Goal: Transaction & Acquisition: Purchase product/service

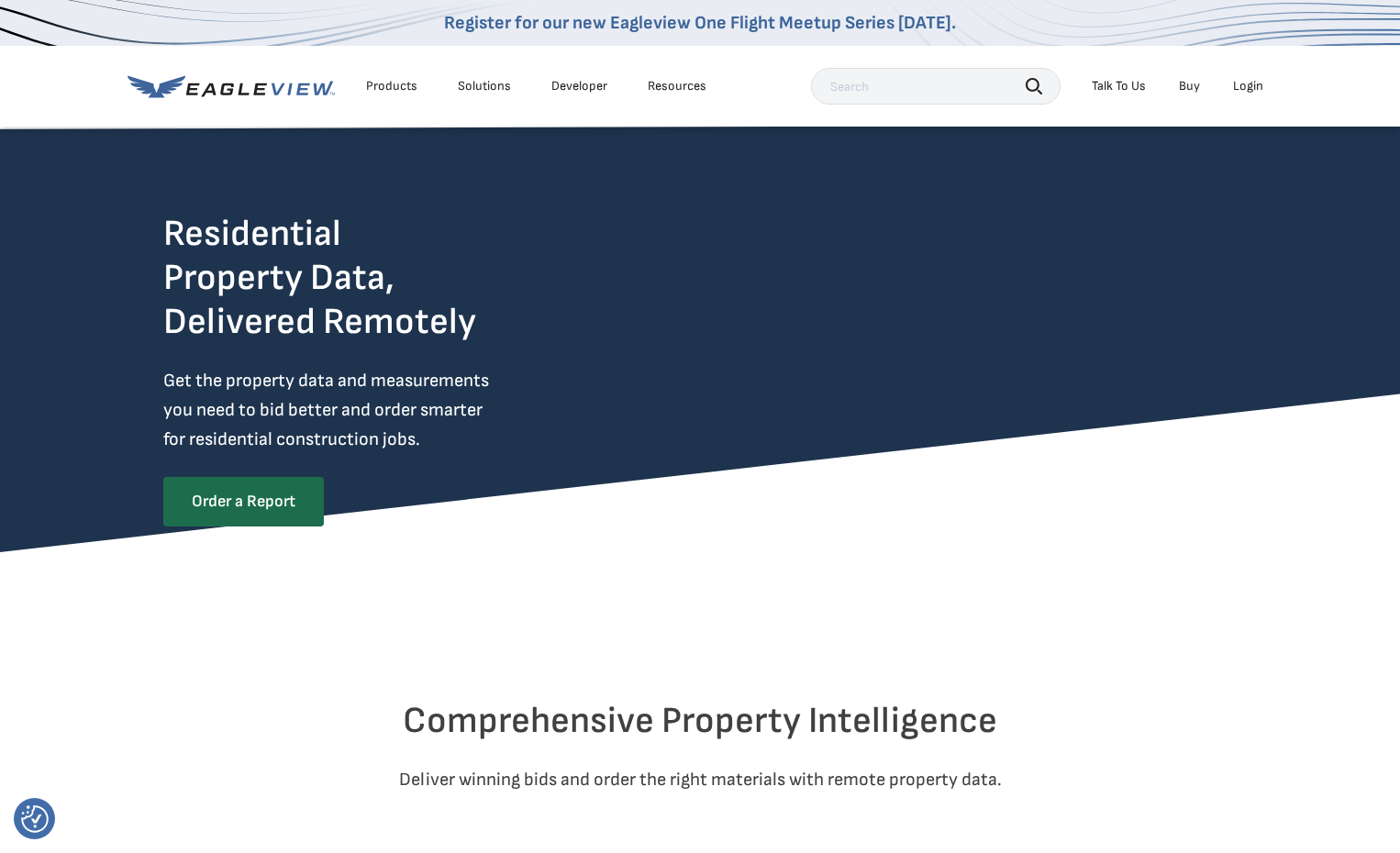
click at [849, 87] on input "text" at bounding box center [935, 86] width 250 height 37
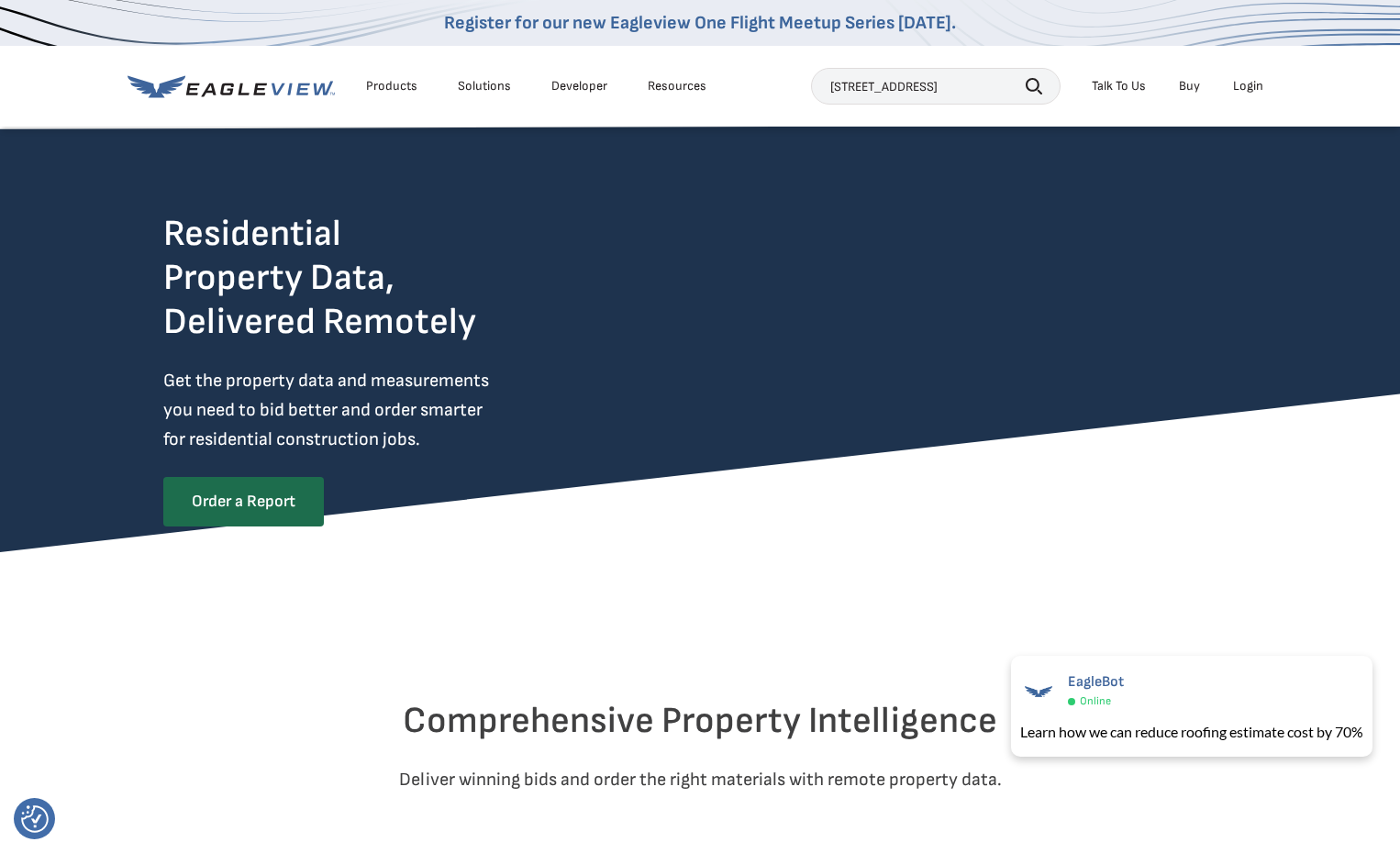
scroll to position [0, 2]
type input "823 Avenida Hermosa, WPB FL 33401"
click at [1031, 83] on icon "button" at bounding box center [1033, 86] width 16 height 16
click at [1037, 85] on icon "button" at bounding box center [1033, 86] width 16 height 16
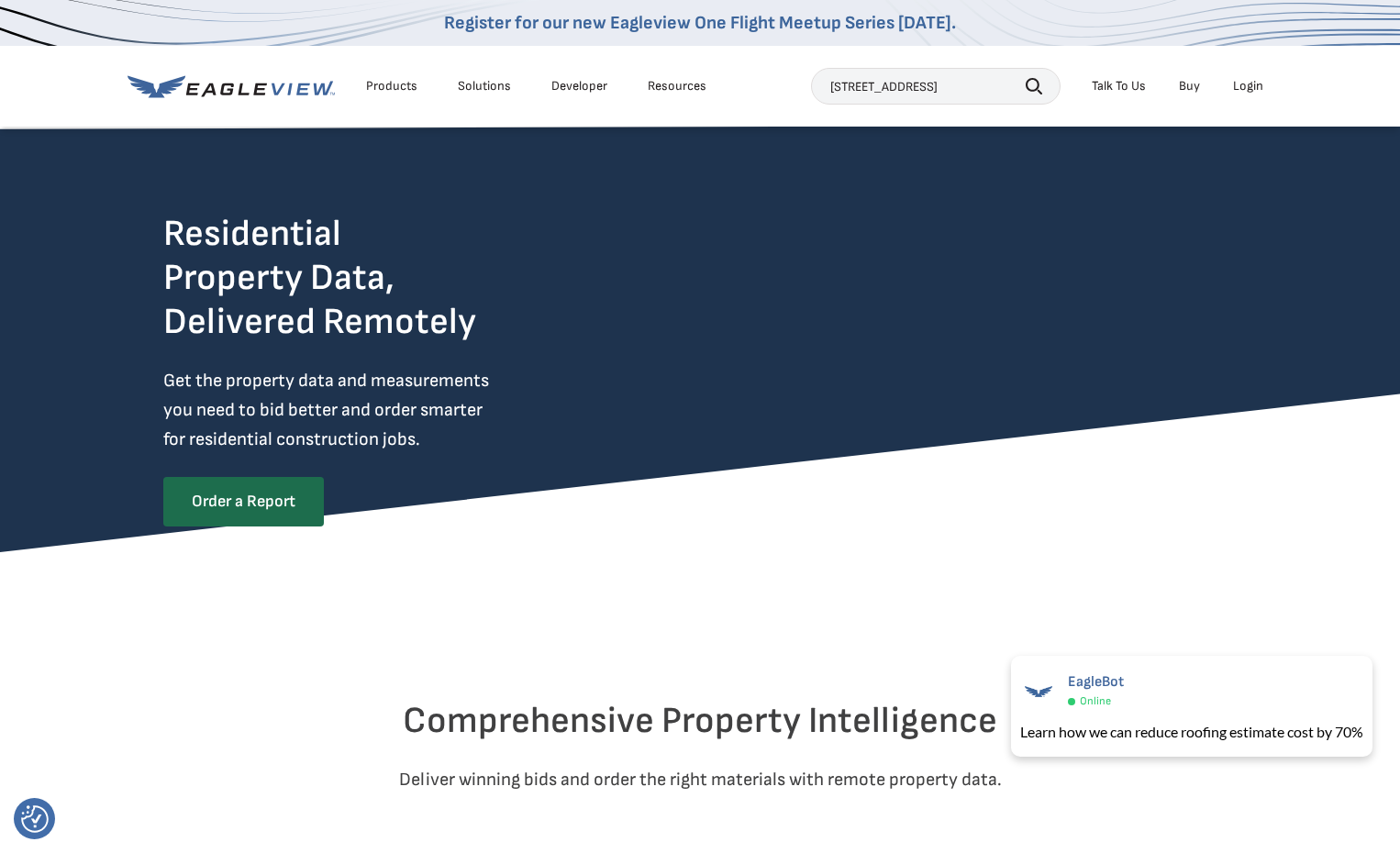
click at [1036, 86] on icon "button" at bounding box center [1033, 86] width 16 height 16
click at [1253, 82] on div "Login" at bounding box center [1248, 86] width 30 height 16
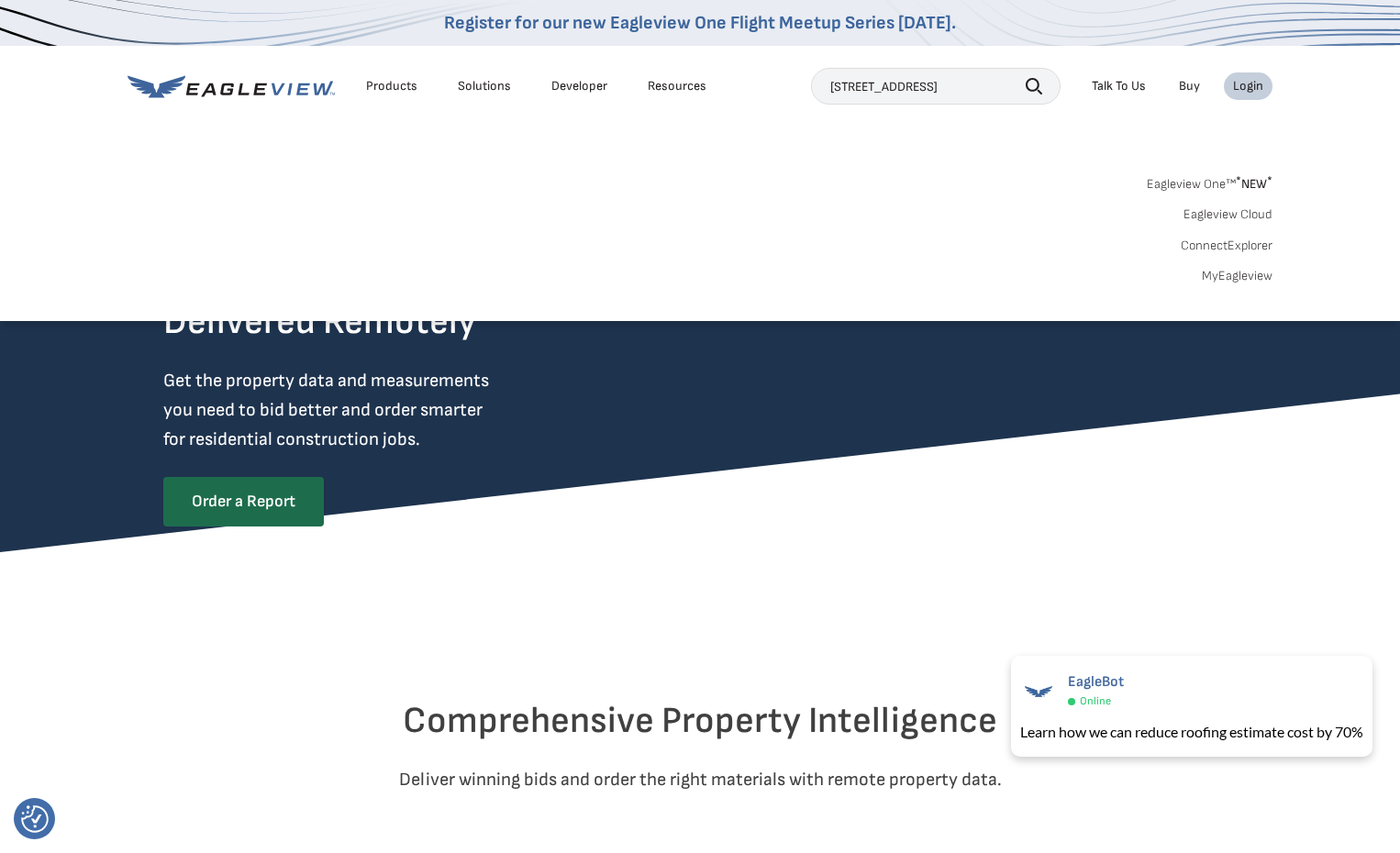
scroll to position [0, 2]
drag, startPoint x: 824, startPoint y: 82, endPoint x: 1050, endPoint y: 68, distance: 226.4
click at [1050, 68] on div "[STREET_ADDRESS]" at bounding box center [935, 86] width 250 height 37
click at [1251, 82] on div "Login" at bounding box center [1248, 86] width 30 height 16
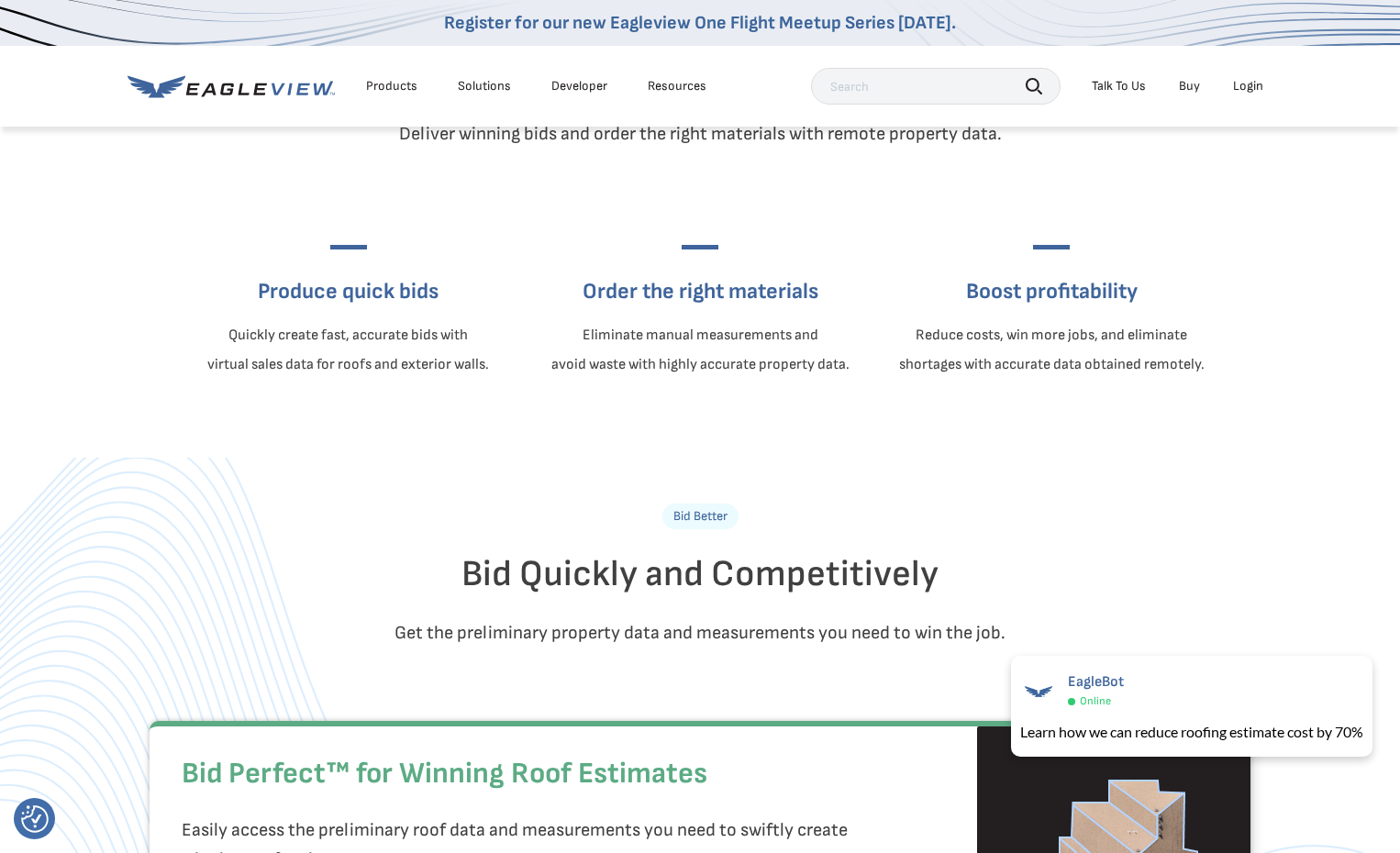
scroll to position [367, 0]
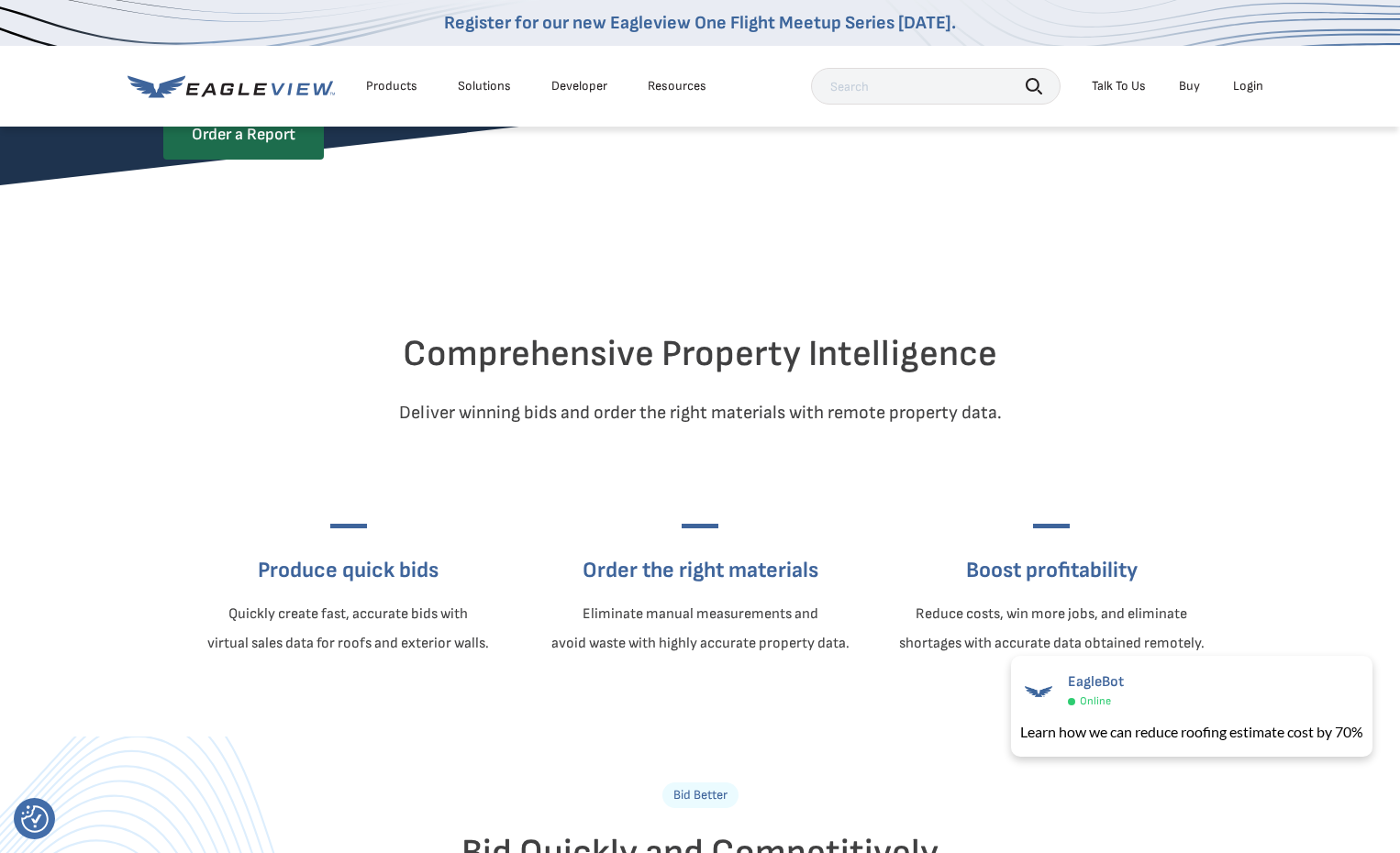
click at [1250, 85] on div "Login" at bounding box center [1248, 86] width 30 height 16
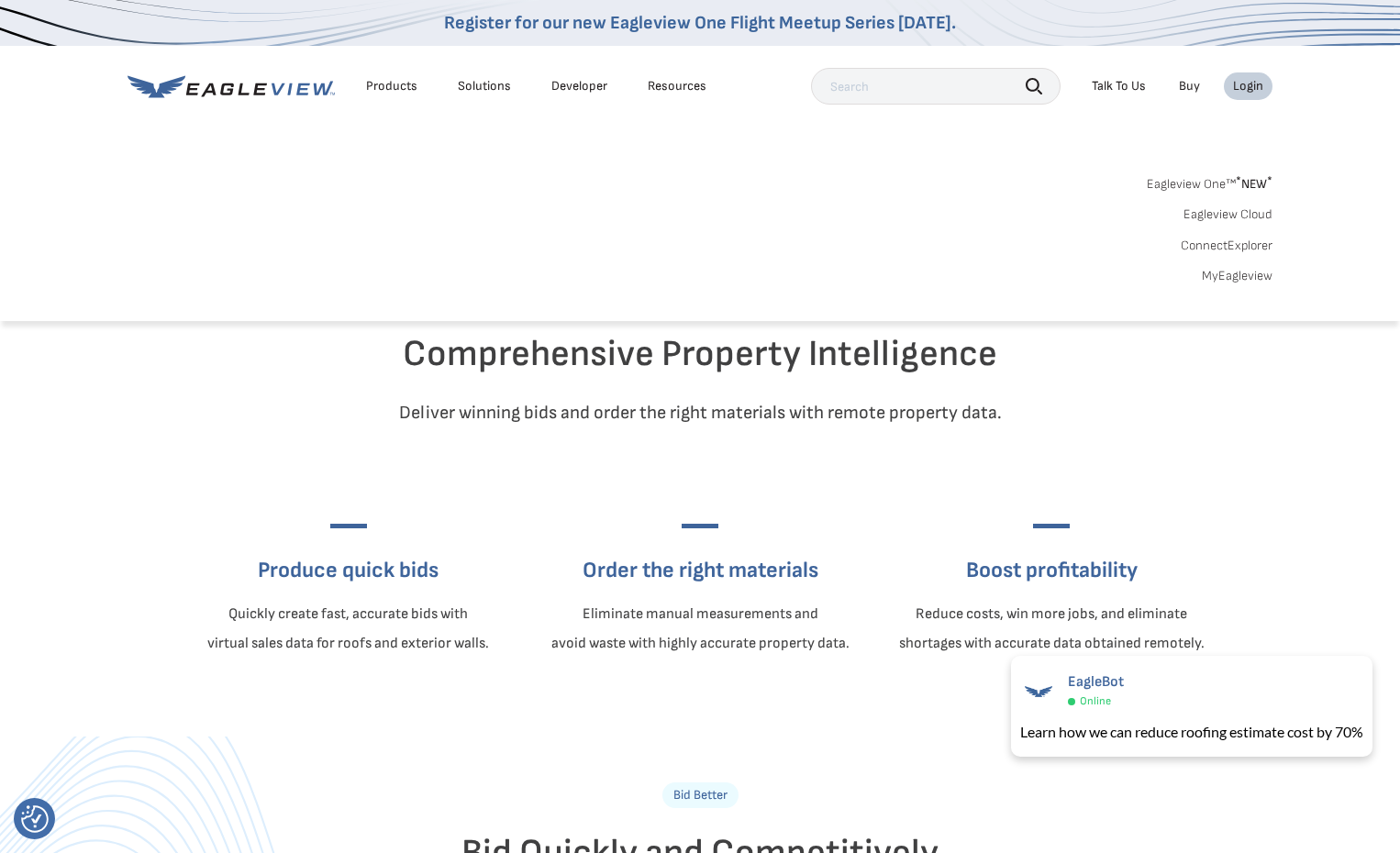
click at [1247, 184] on span "* NEW *" at bounding box center [1253, 184] width 37 height 15
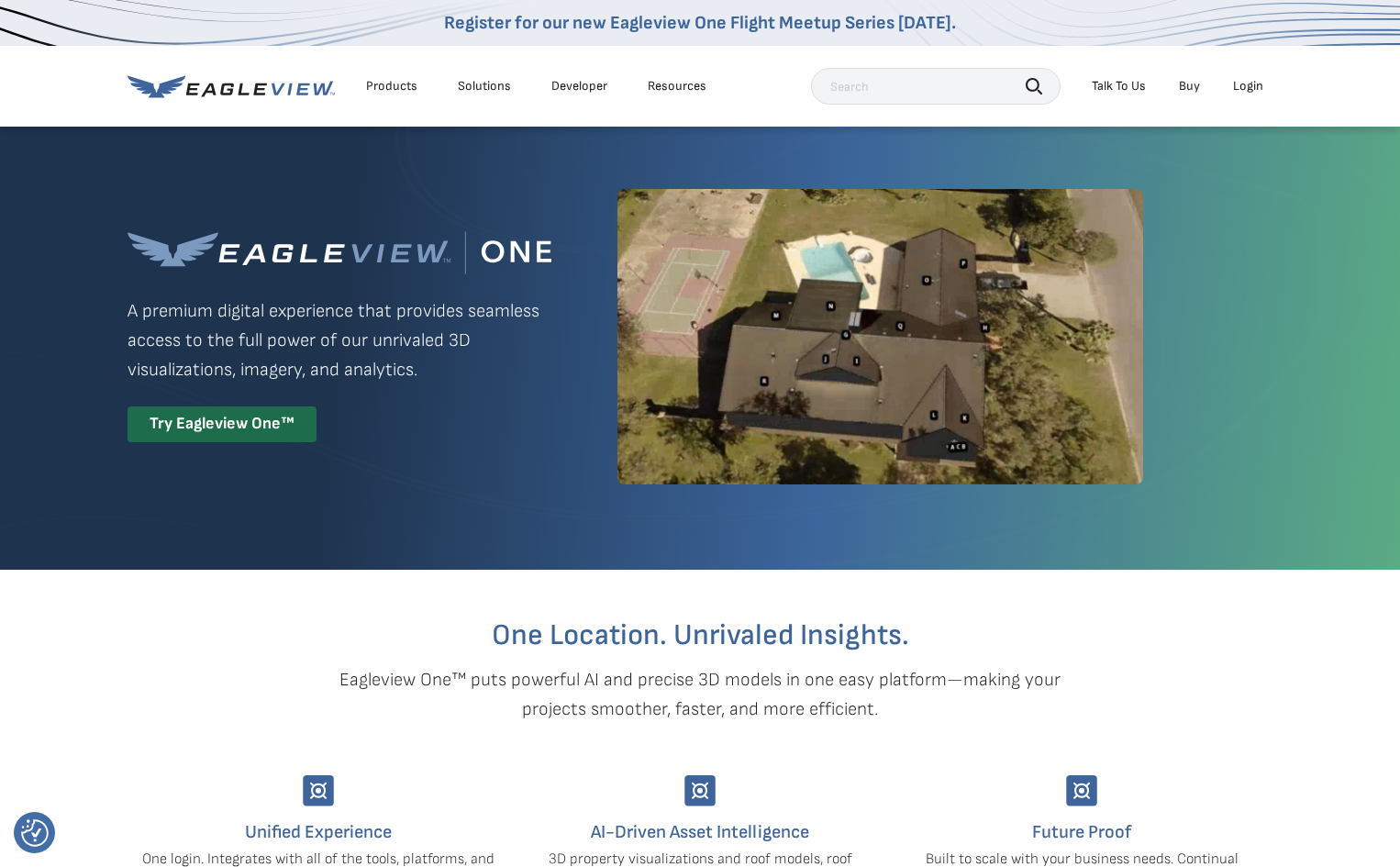
click at [1238, 85] on div "Login" at bounding box center [1248, 86] width 30 height 16
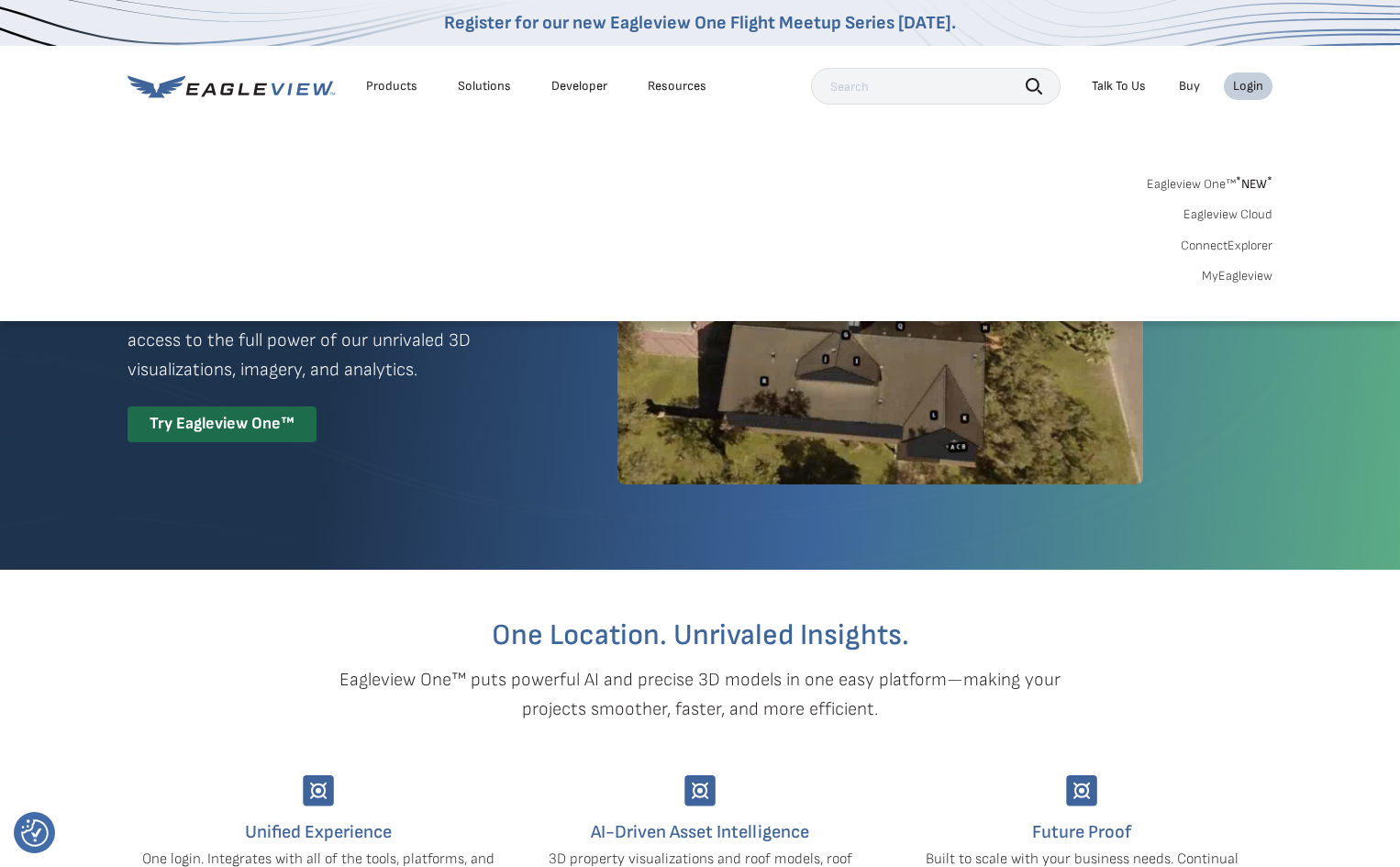
click at [1230, 272] on link "MyEagleview" at bounding box center [1237, 275] width 70 height 16
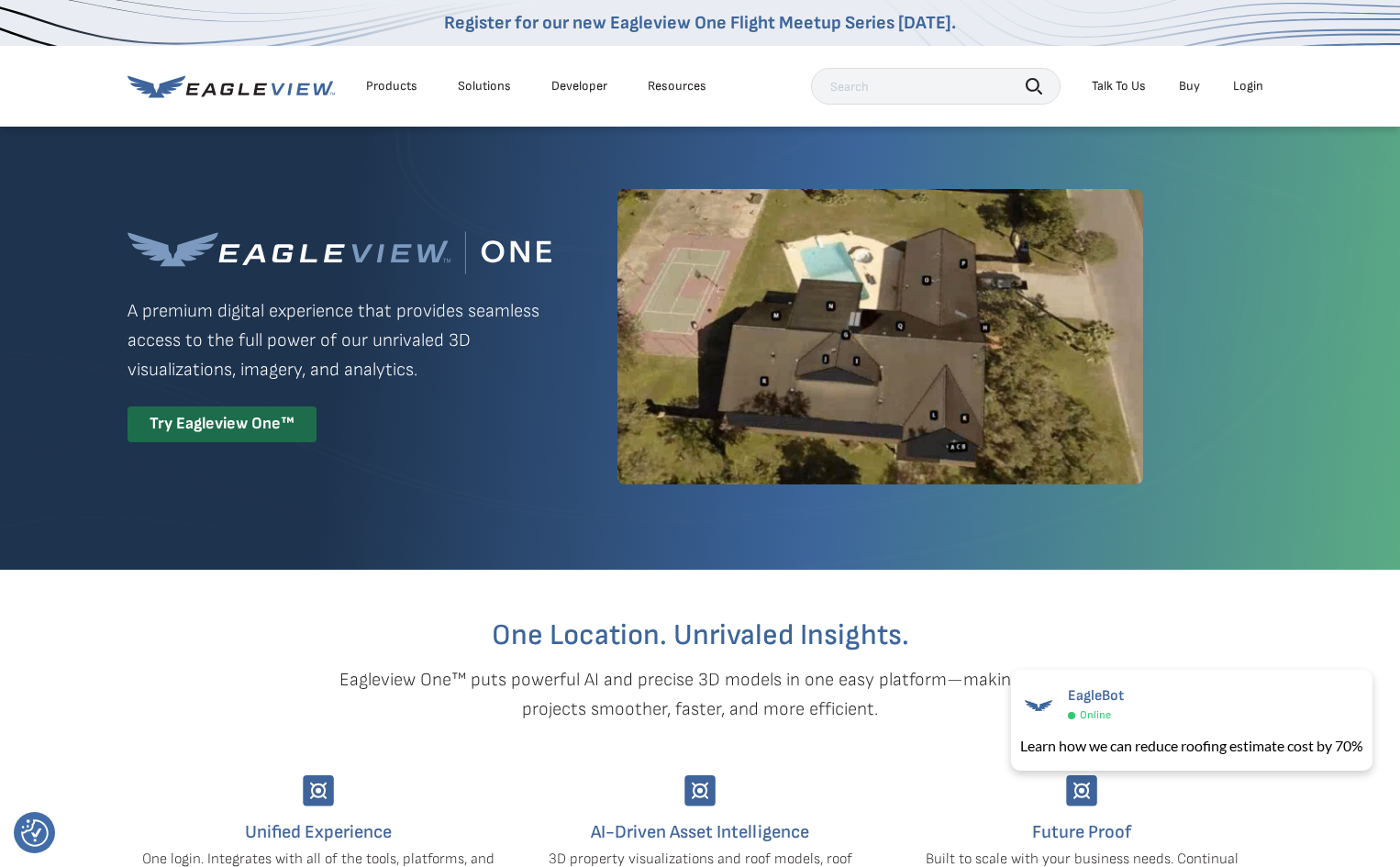
click at [1246, 82] on div "Login" at bounding box center [1248, 86] width 30 height 16
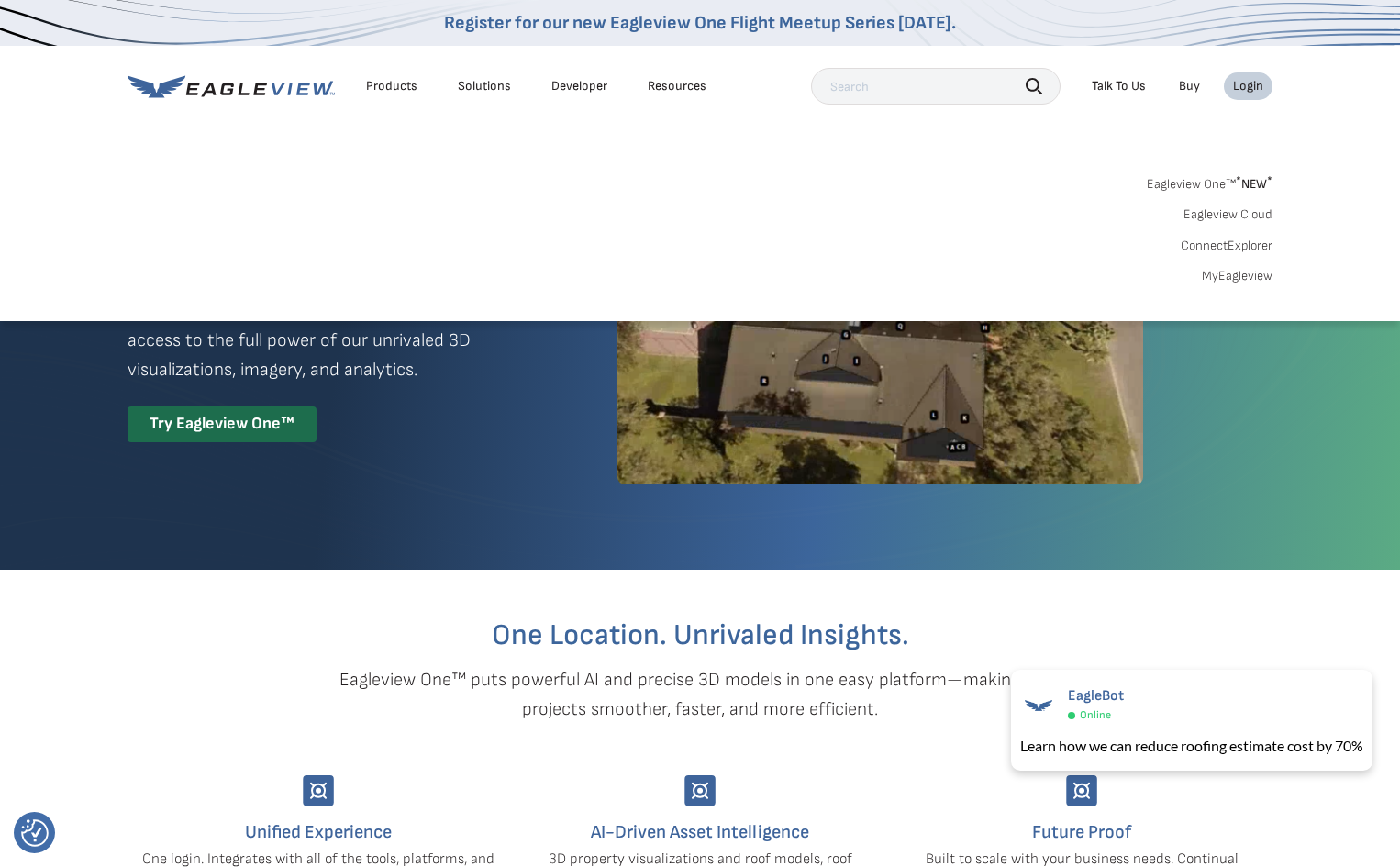
click at [1225, 272] on link "MyEagleview" at bounding box center [1237, 275] width 70 height 16
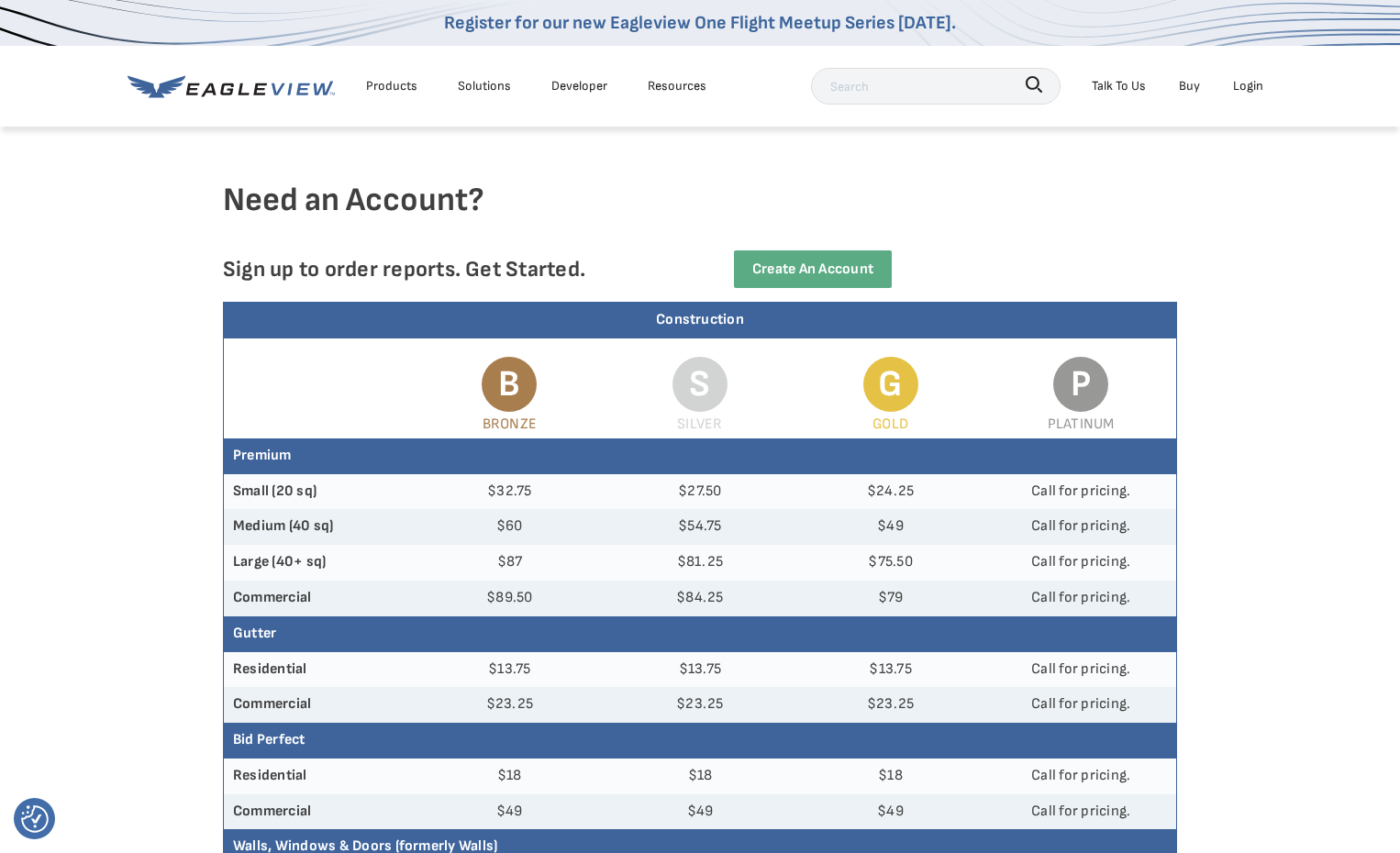
click at [1114, 87] on div "Talk To Us" at bounding box center [1118, 86] width 54 height 23
click at [1080, 183] on span "Call Customer Service" at bounding box center [1089, 182] width 125 height 23
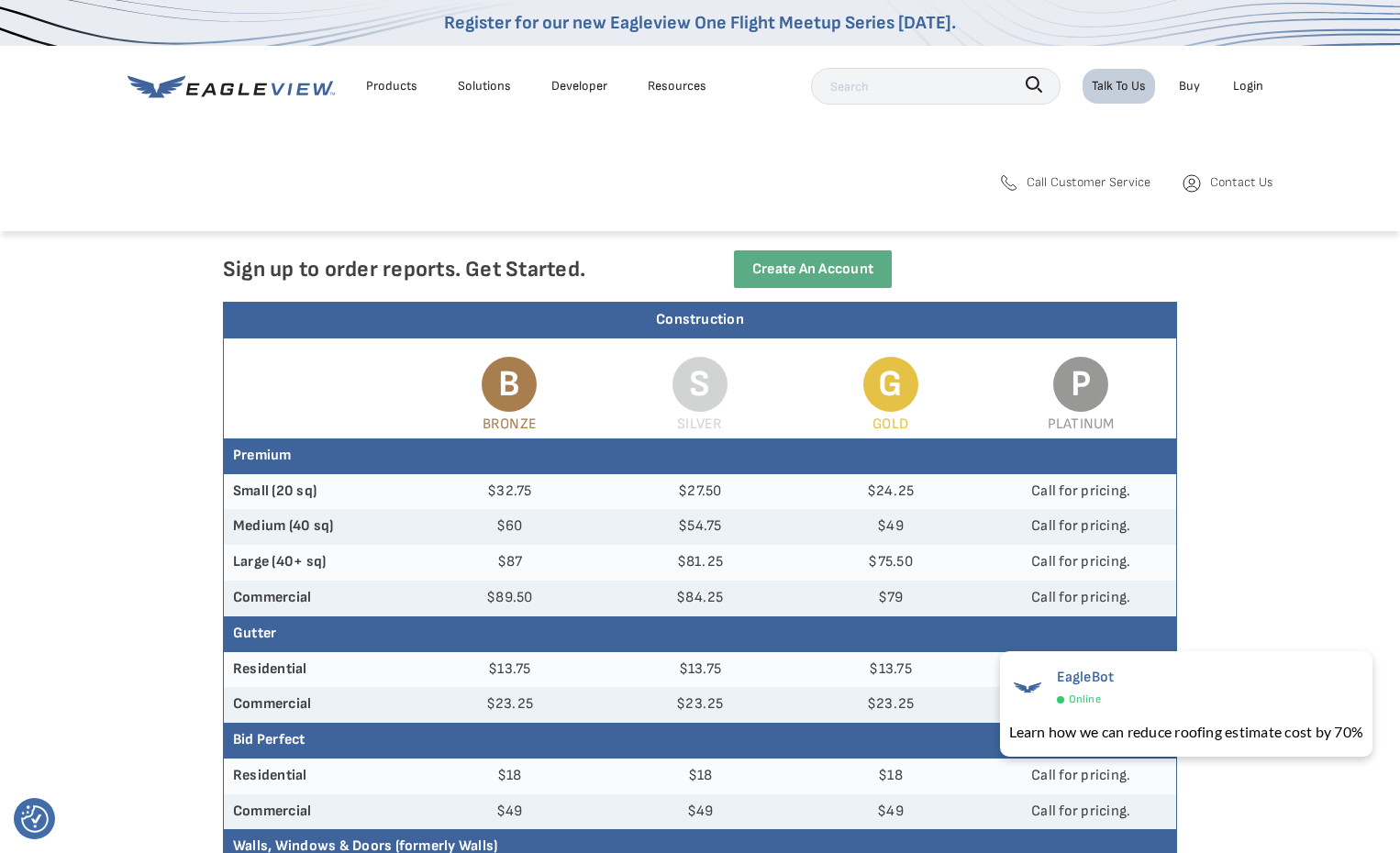
click at [1229, 178] on span "Contact Us" at bounding box center [1240, 182] width 62 height 23
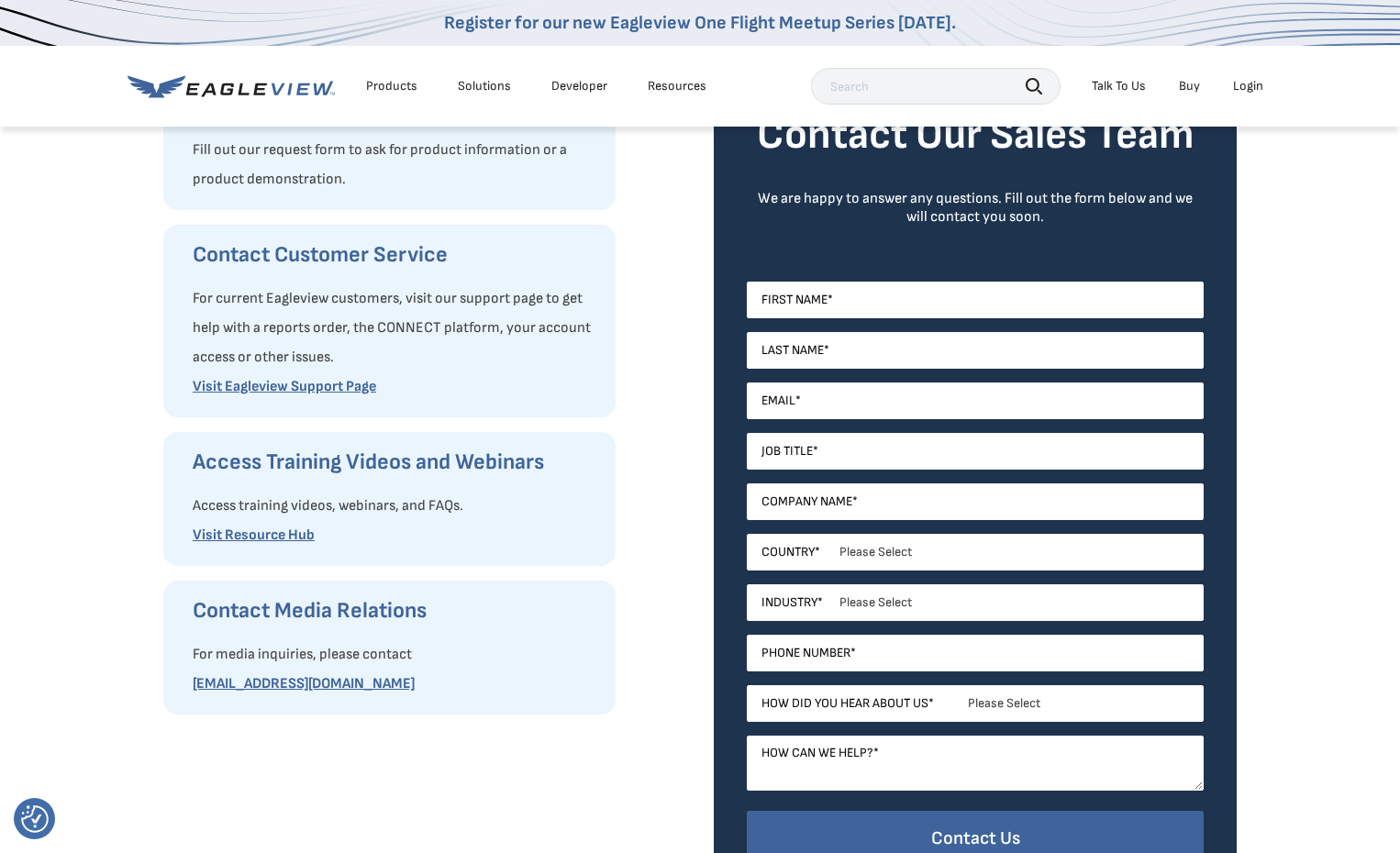
scroll to position [275, 0]
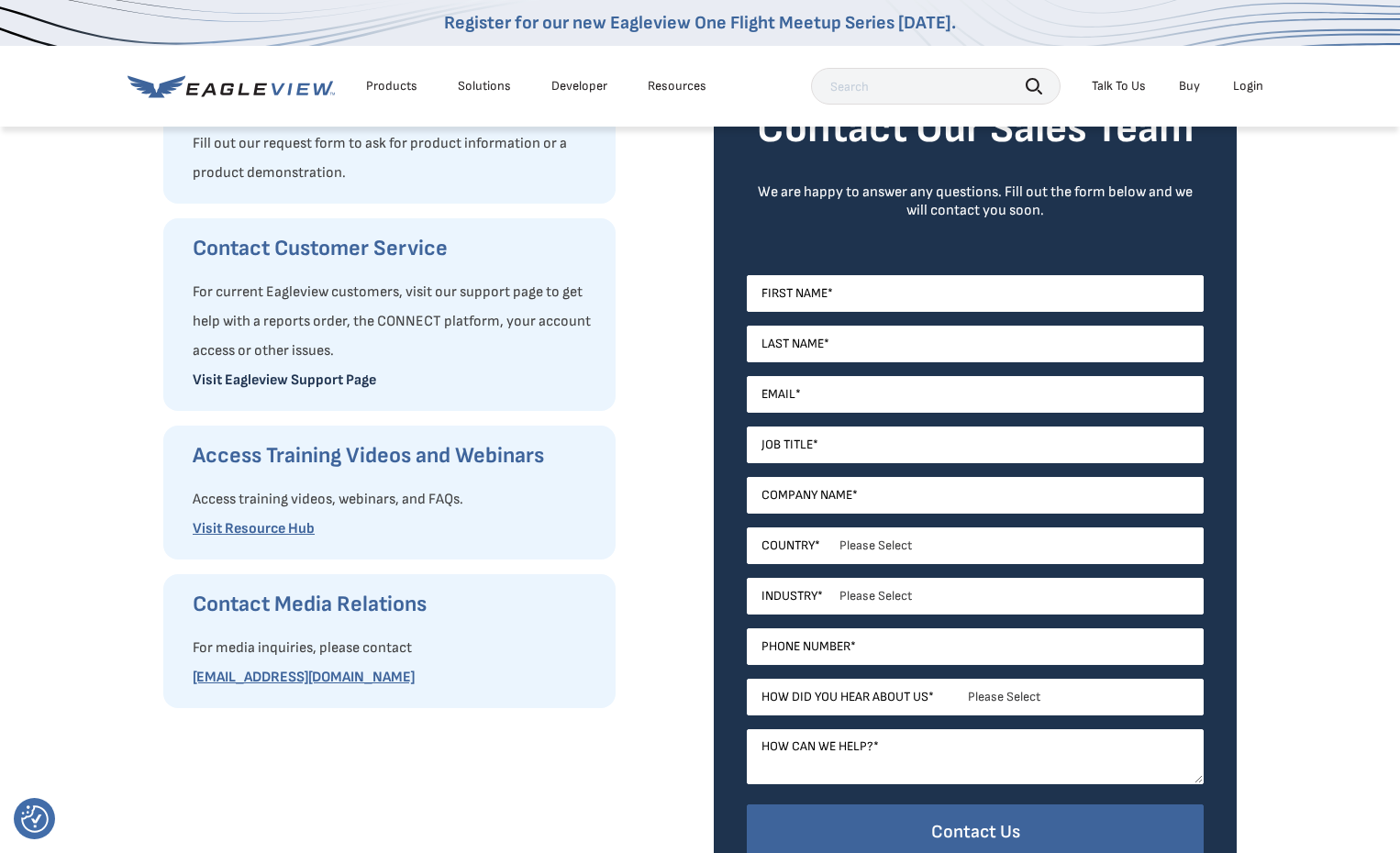
click at [303, 377] on link "Visit Eagleview Support Page" at bounding box center [284, 380] width 184 height 17
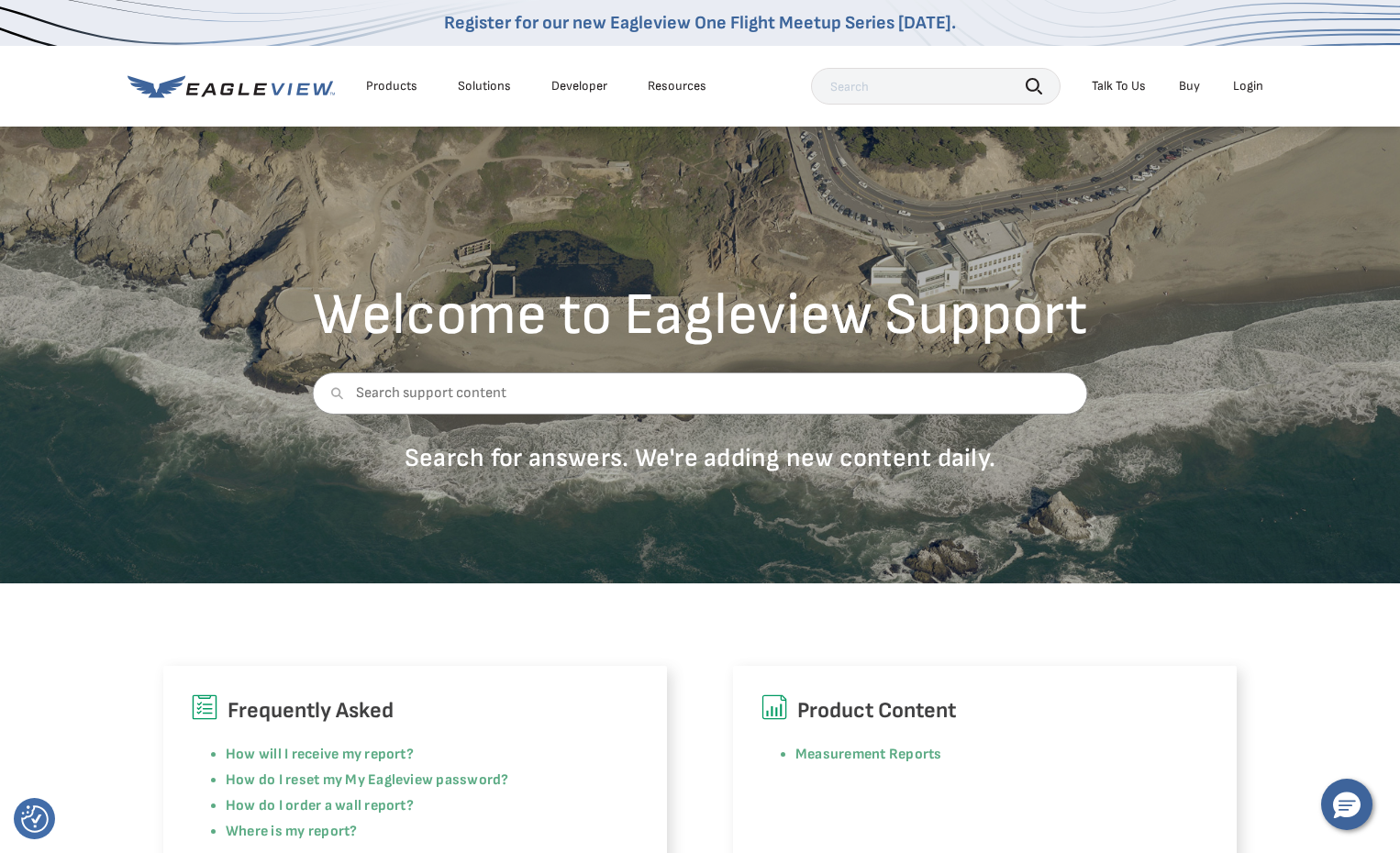
click at [1250, 82] on div "Login" at bounding box center [1248, 86] width 30 height 16
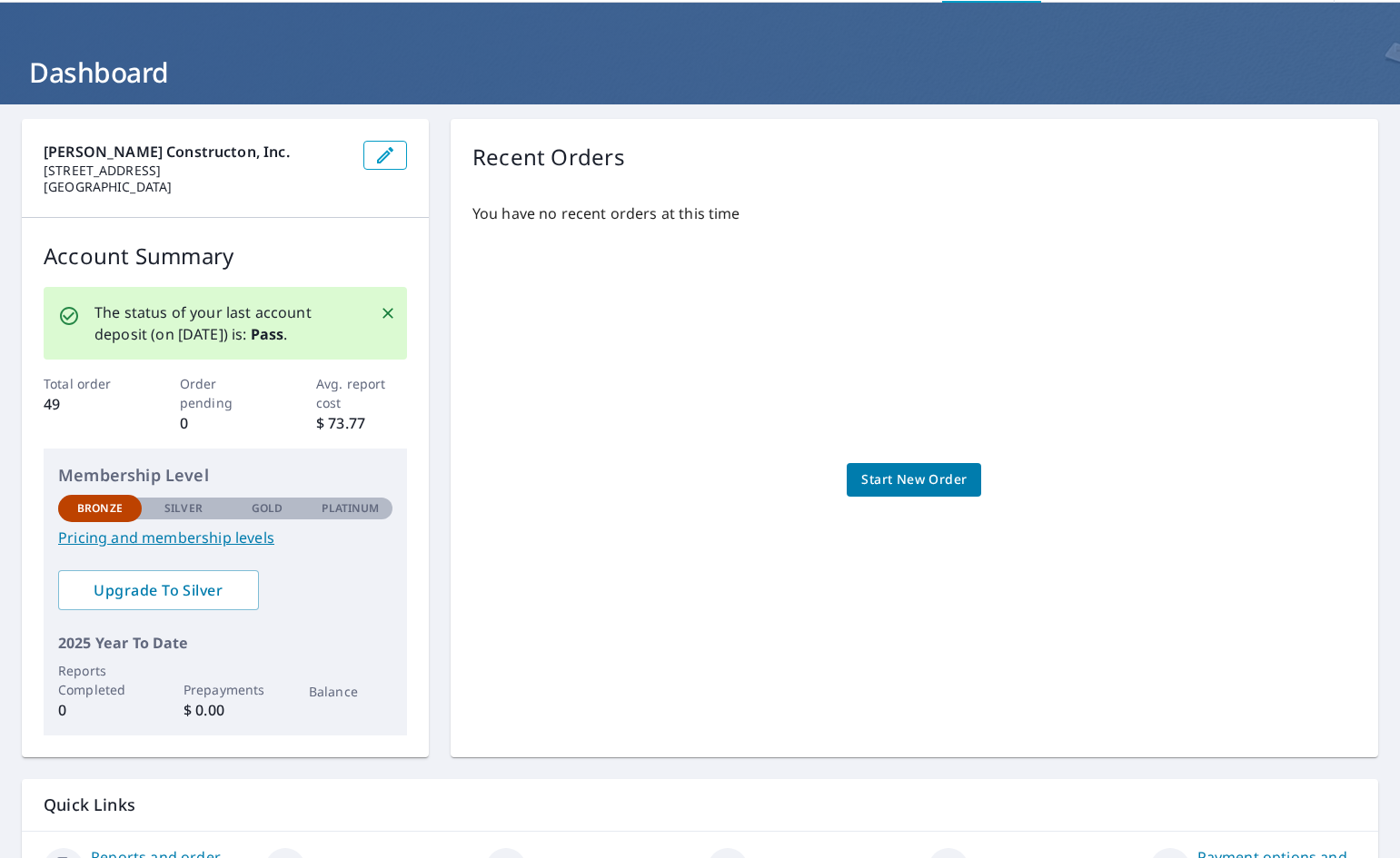
scroll to position [171, 0]
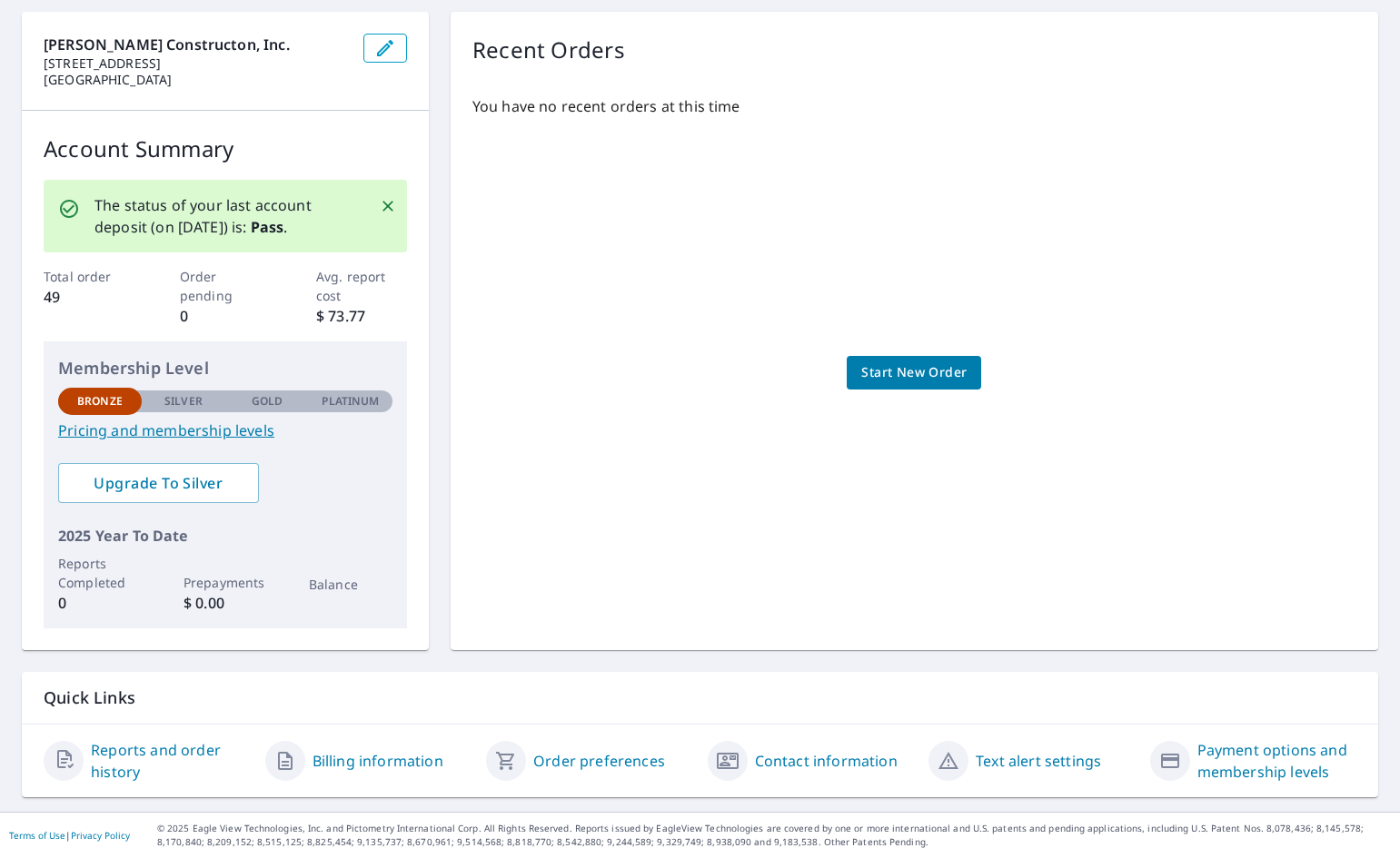
click at [361, 758] on link "Billing information" at bounding box center [377, 760] width 131 height 22
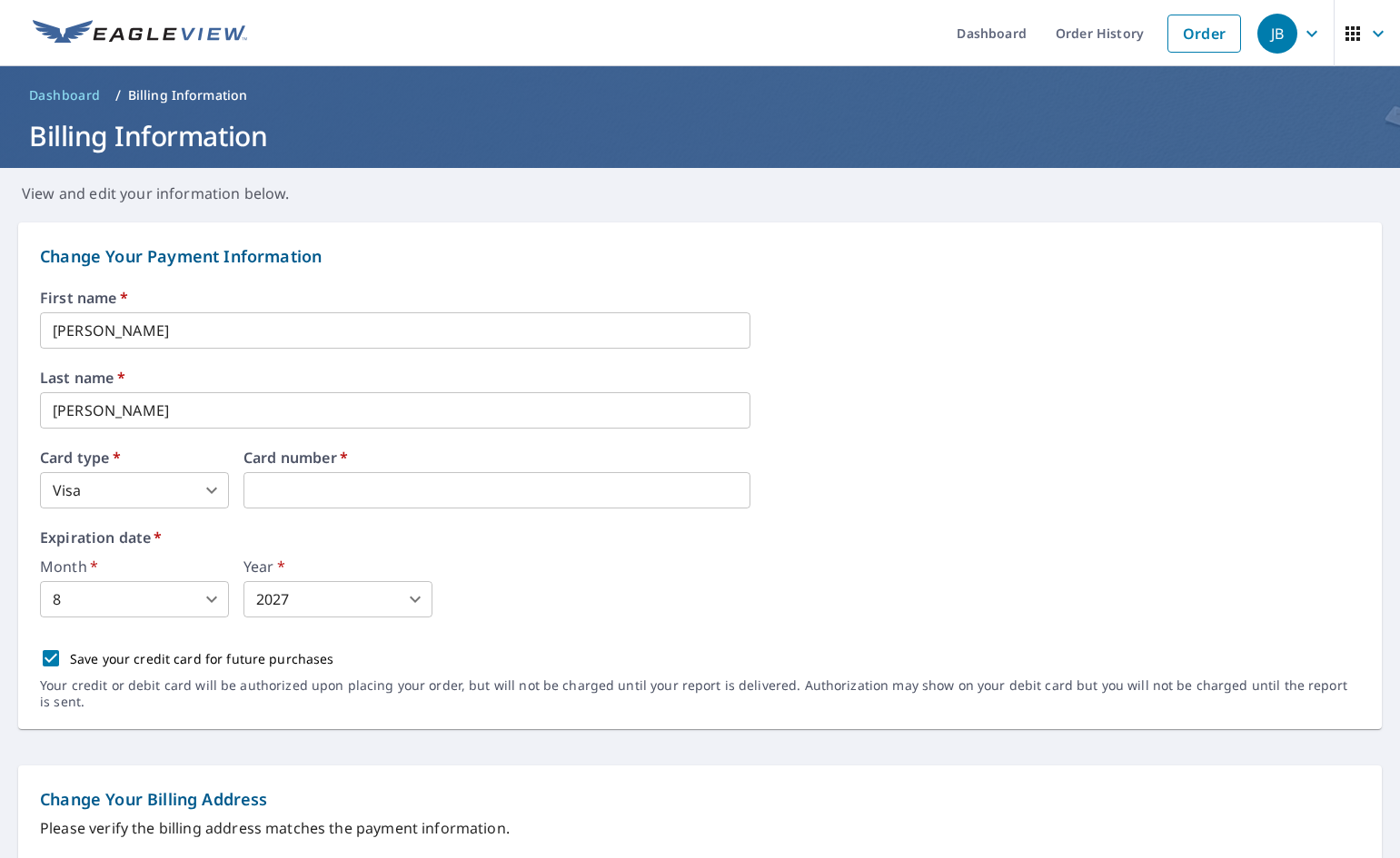
click at [211, 594] on body "JB JB Dashboard Order History Order JB Dashboard / Billing Information Billing …" at bounding box center [700, 429] width 1400 height 858
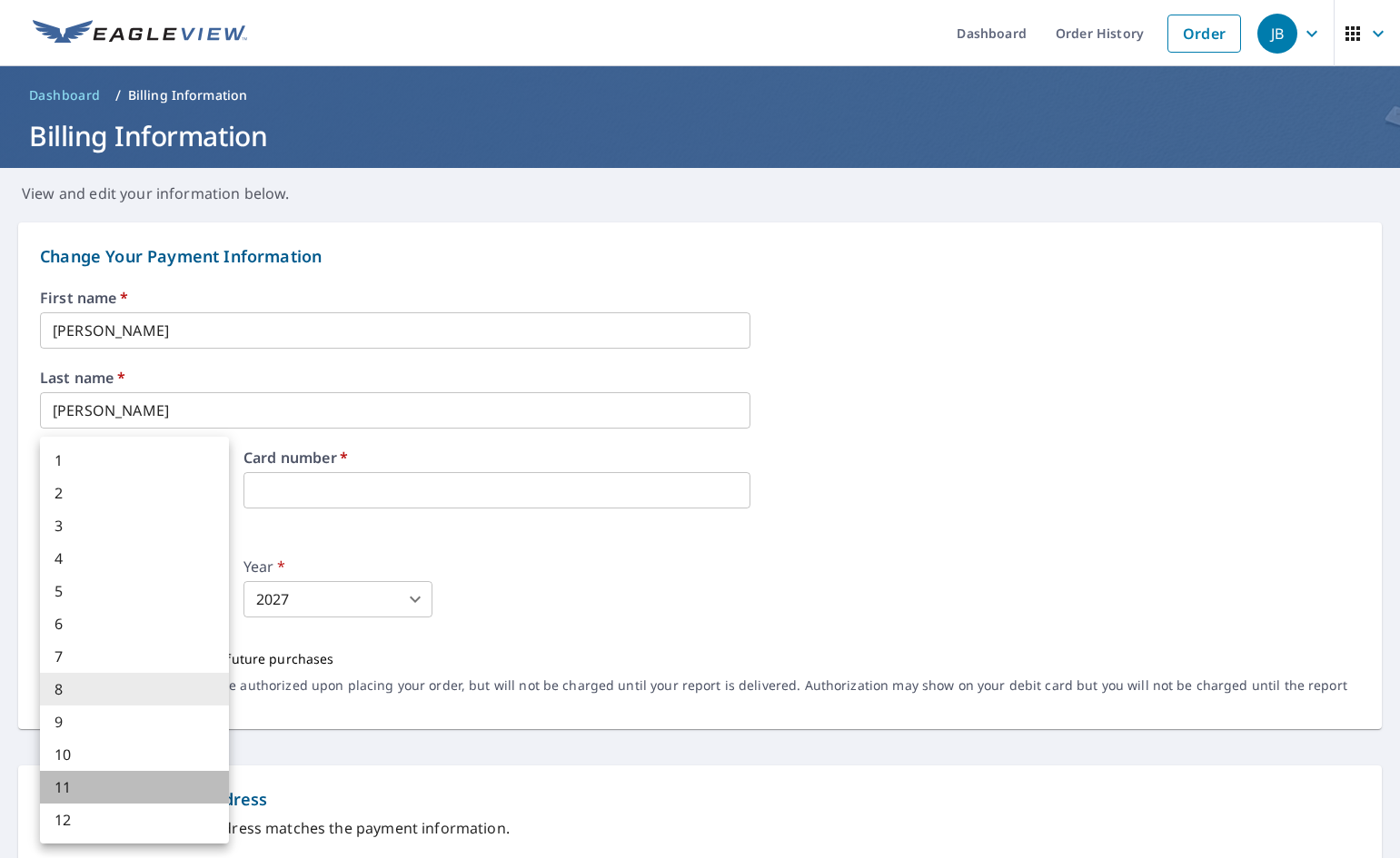
click at [177, 781] on li "11" at bounding box center [134, 787] width 189 height 33
type input "11"
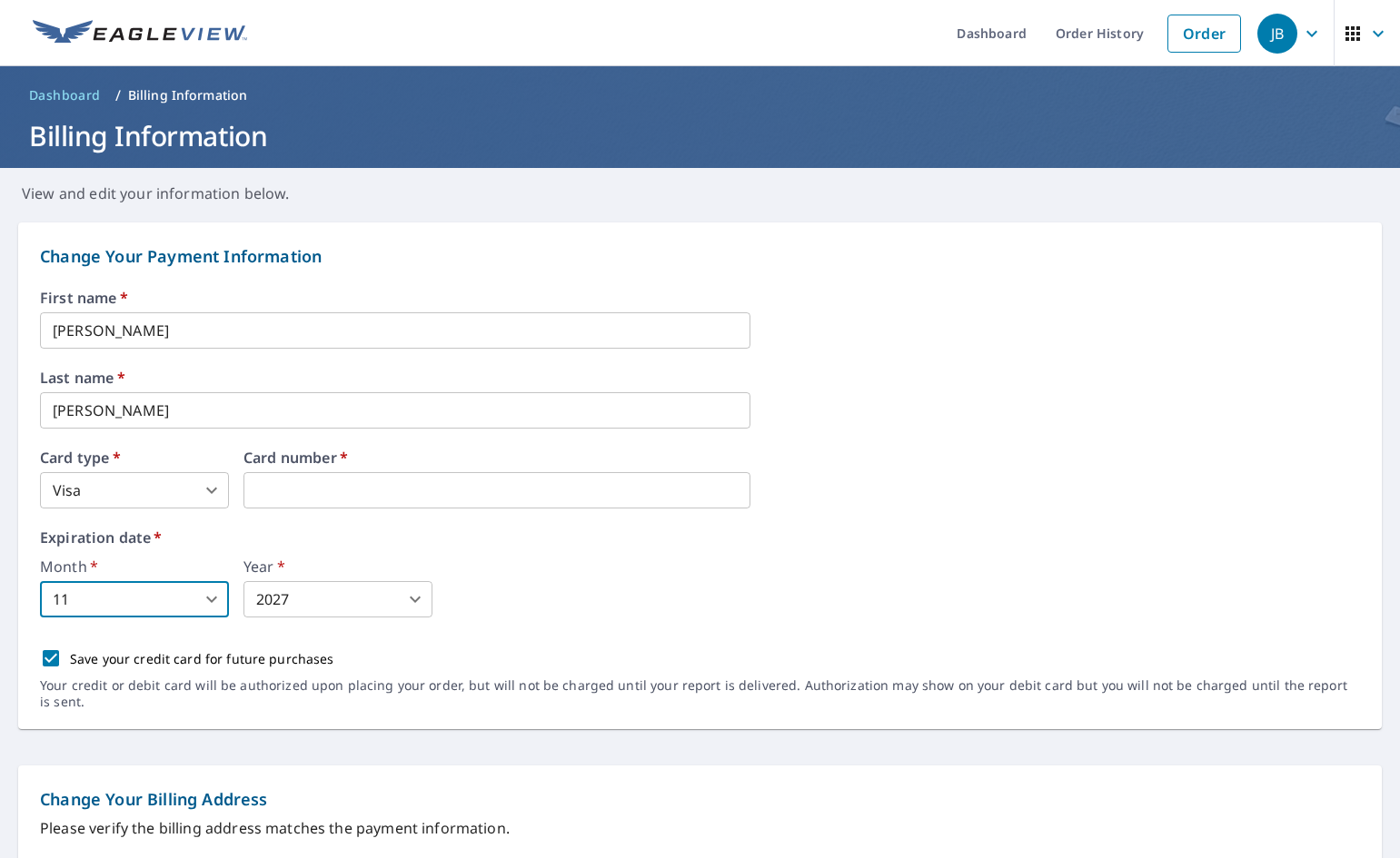
click at [413, 599] on body "JB JB Dashboard Order History Order JB Dashboard / Billing Information Billing …" at bounding box center [700, 429] width 1400 height 858
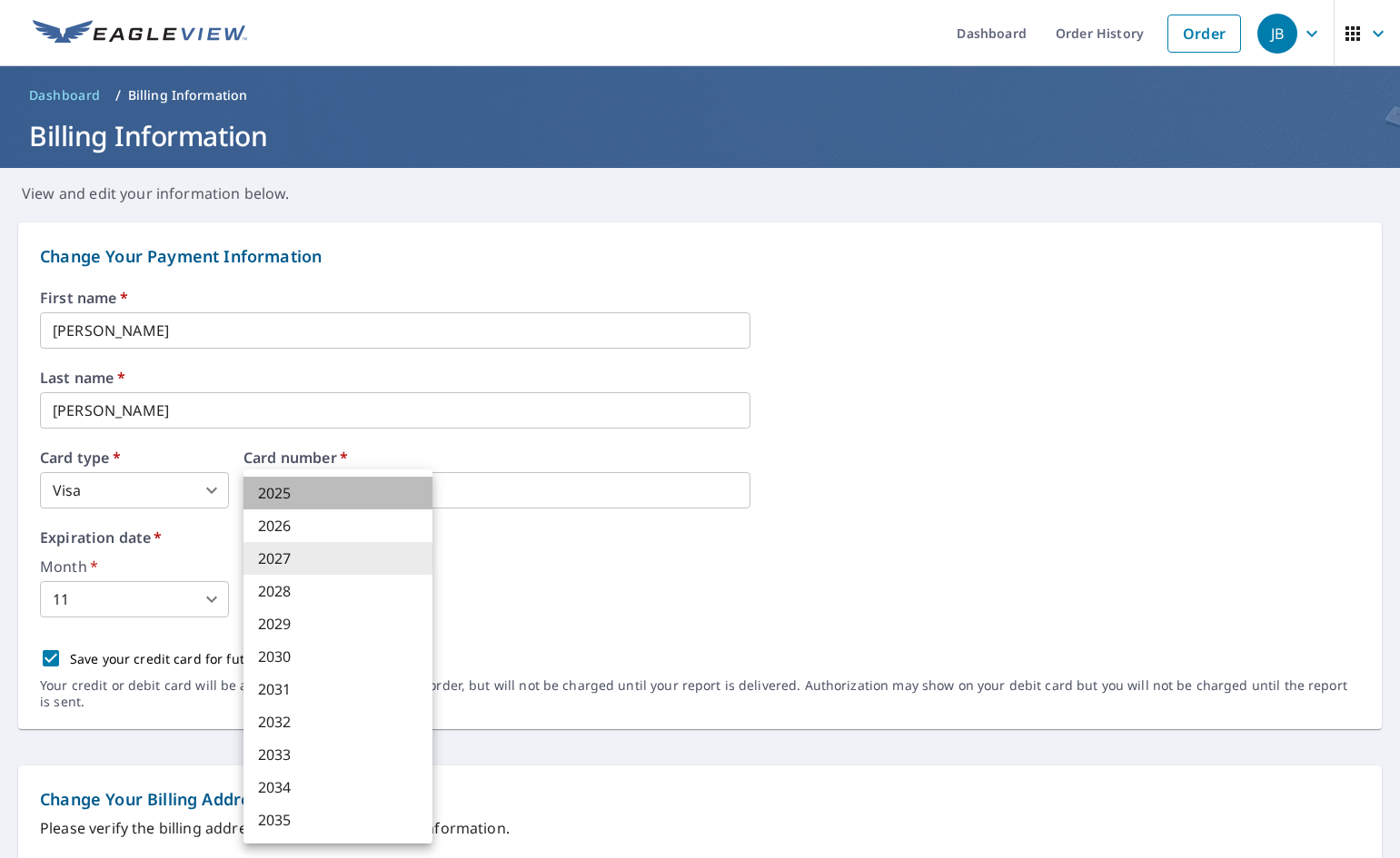
click at [385, 491] on li "2025" at bounding box center [338, 493] width 189 height 33
type input "2025"
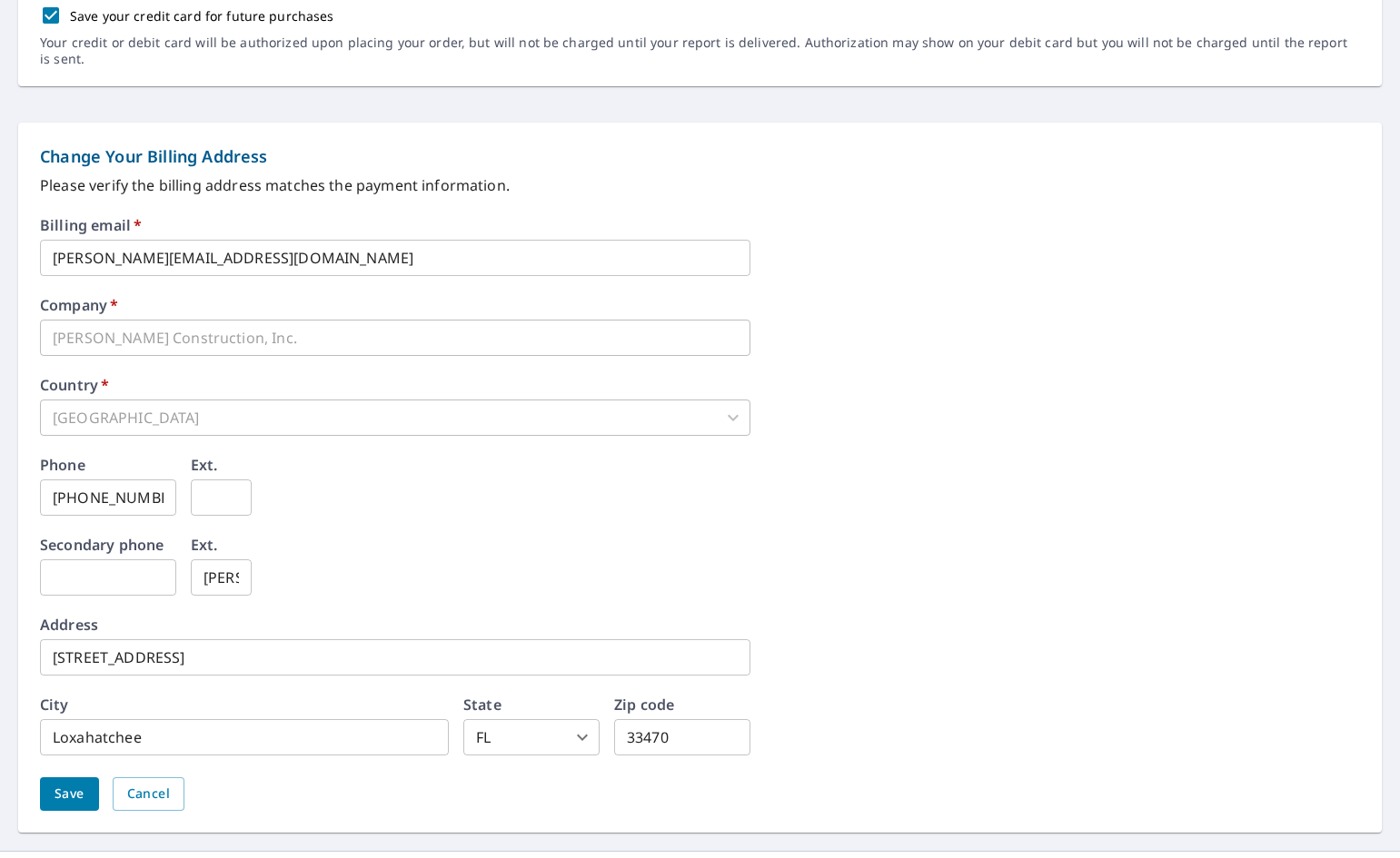
scroll to position [682, 0]
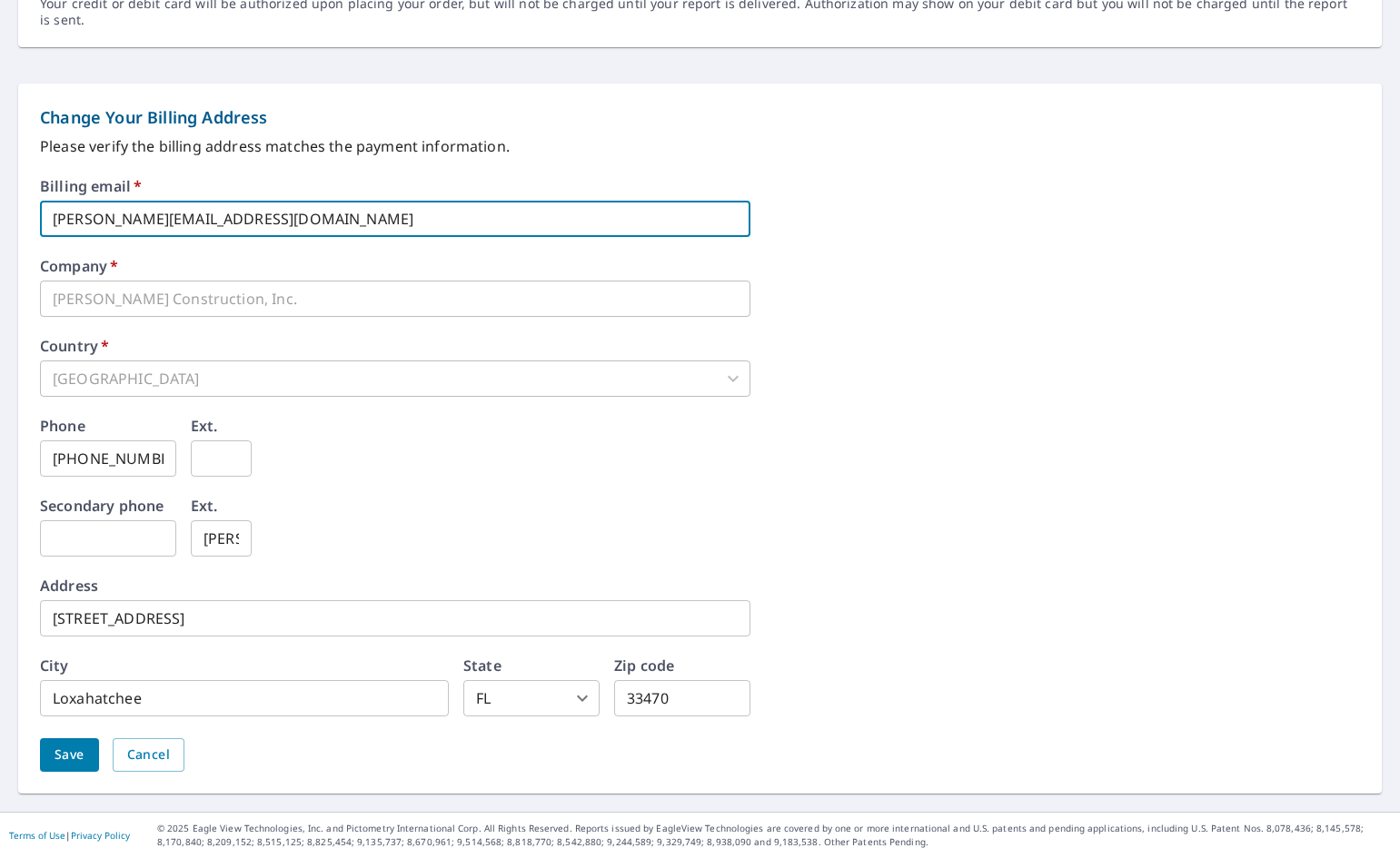
drag, startPoint x: 235, startPoint y: 226, endPoint x: 38, endPoint y: 219, distance: 197.1
click at [38, 219] on div "Change Your Billing Address Please verify the billing address matches the payme…" at bounding box center [700, 438] width 1364 height 710
type input "j"
type input "[EMAIL_ADDRESS][DOMAIN_NAME]"
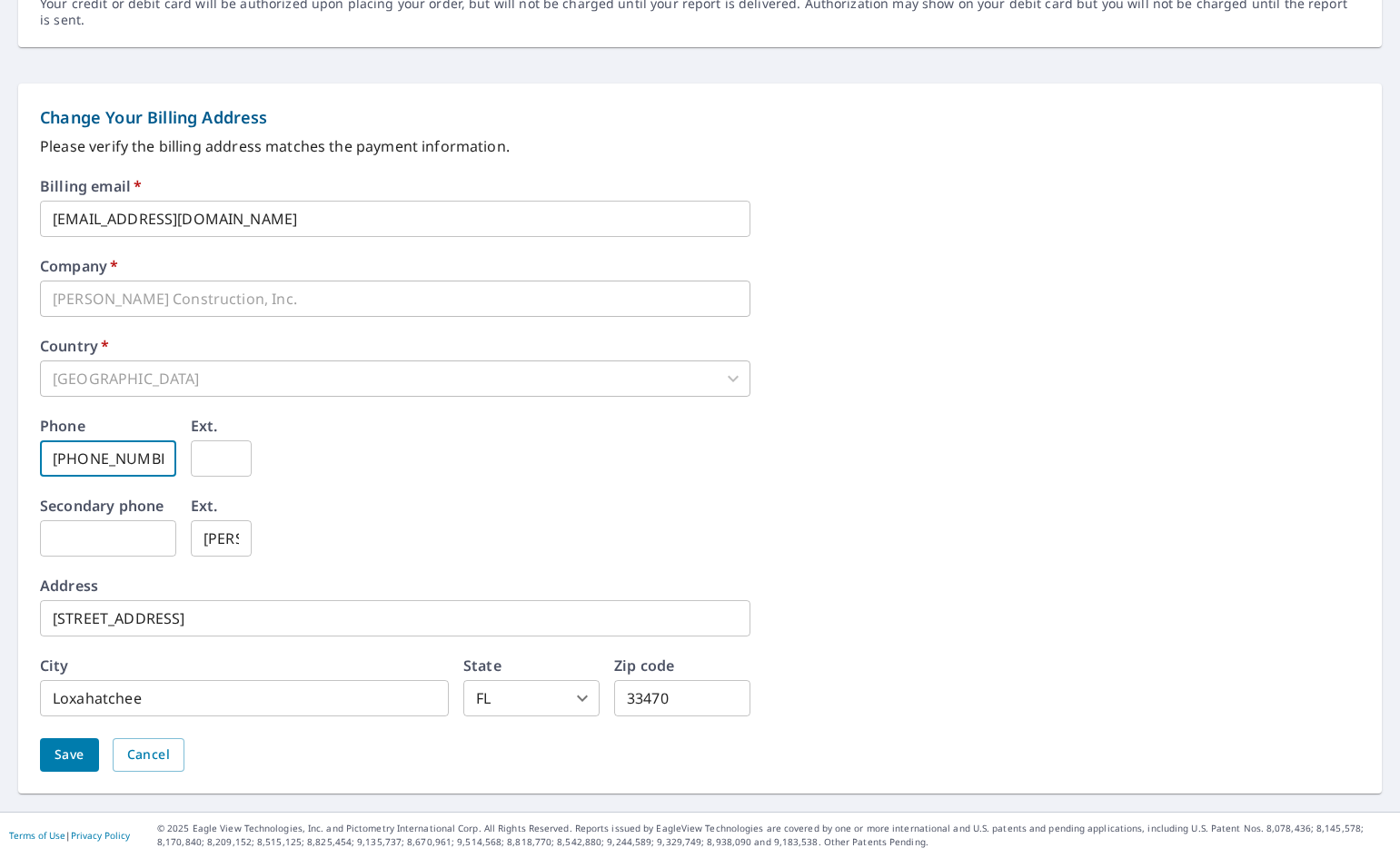
click at [141, 465] on input "[PHONE_NUMBER]" at bounding box center [108, 458] width 136 height 37
drag, startPoint x: 153, startPoint y: 457, endPoint x: 50, endPoint y: 454, distance: 103.0
click at [51, 455] on input "[PHONE_NUMBER]" at bounding box center [108, 458] width 136 height 37
drag, startPoint x: 70, startPoint y: 454, endPoint x: 116, endPoint y: 464, distance: 47.1
click at [116, 464] on input "[PHONE_NUMBER]" at bounding box center [108, 458] width 136 height 37
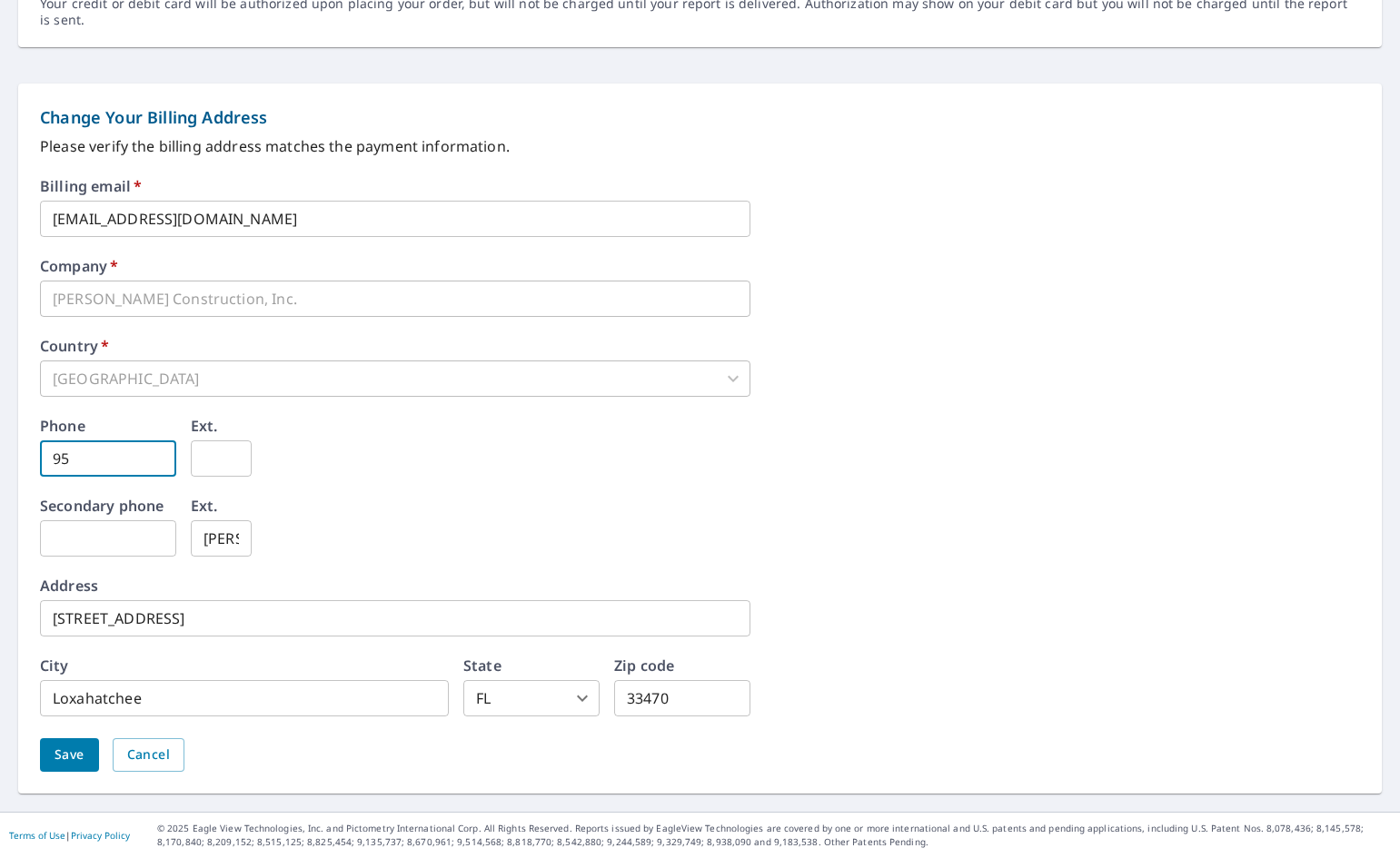
type input "5"
type input "[PHONE_NUMBER]"
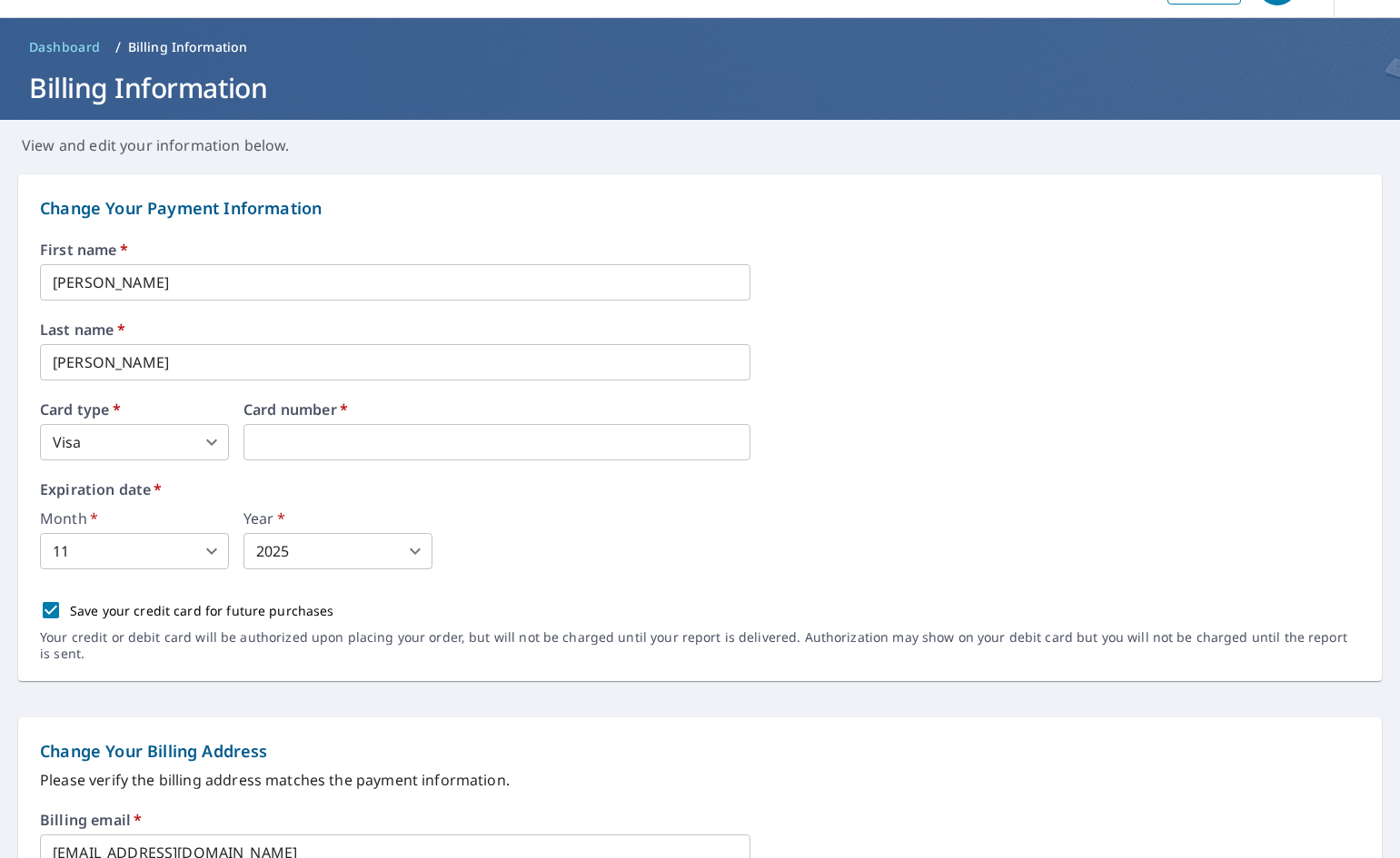
scroll to position [46, 0]
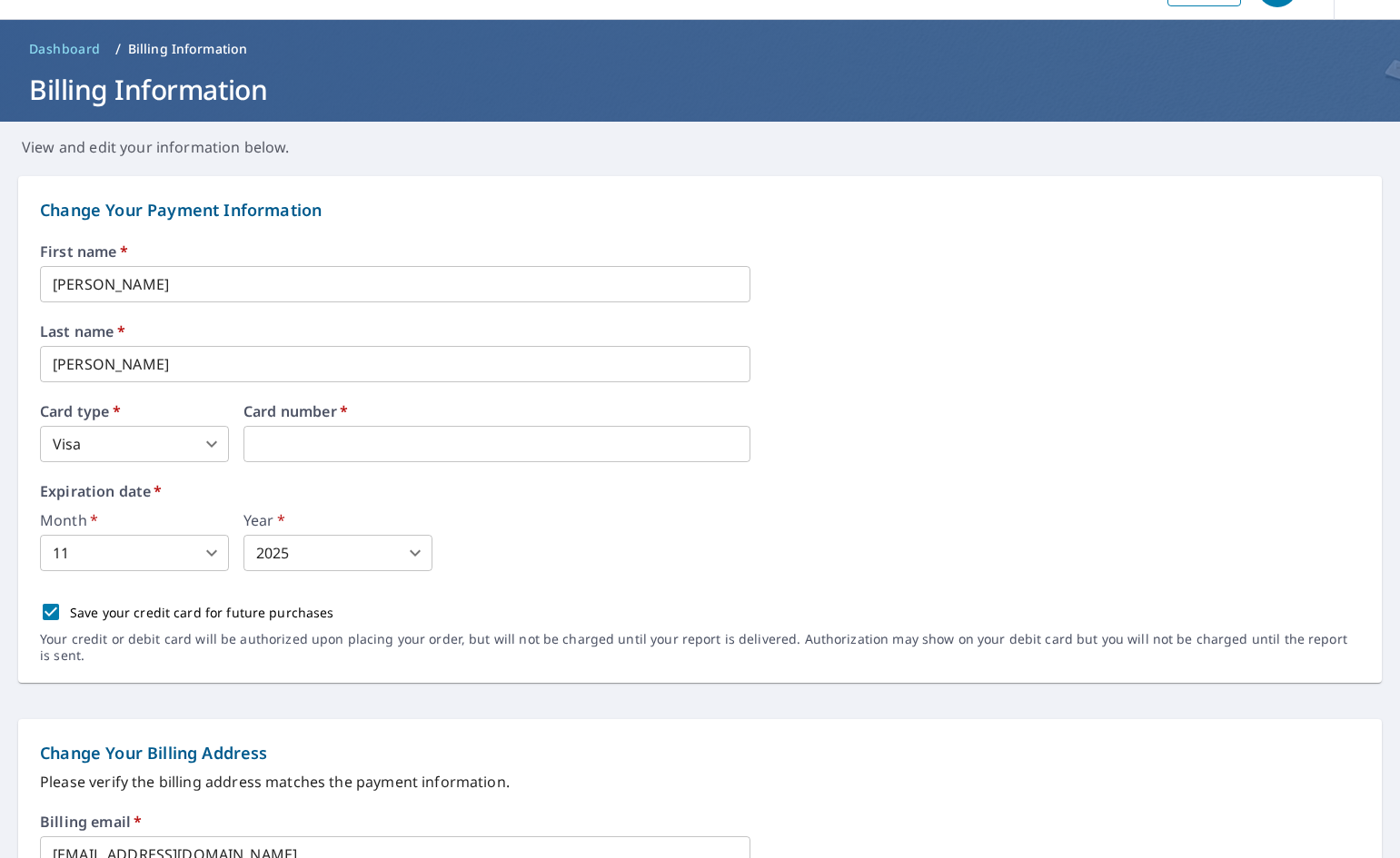
click at [67, 367] on input "[PERSON_NAME]" at bounding box center [394, 364] width 710 height 37
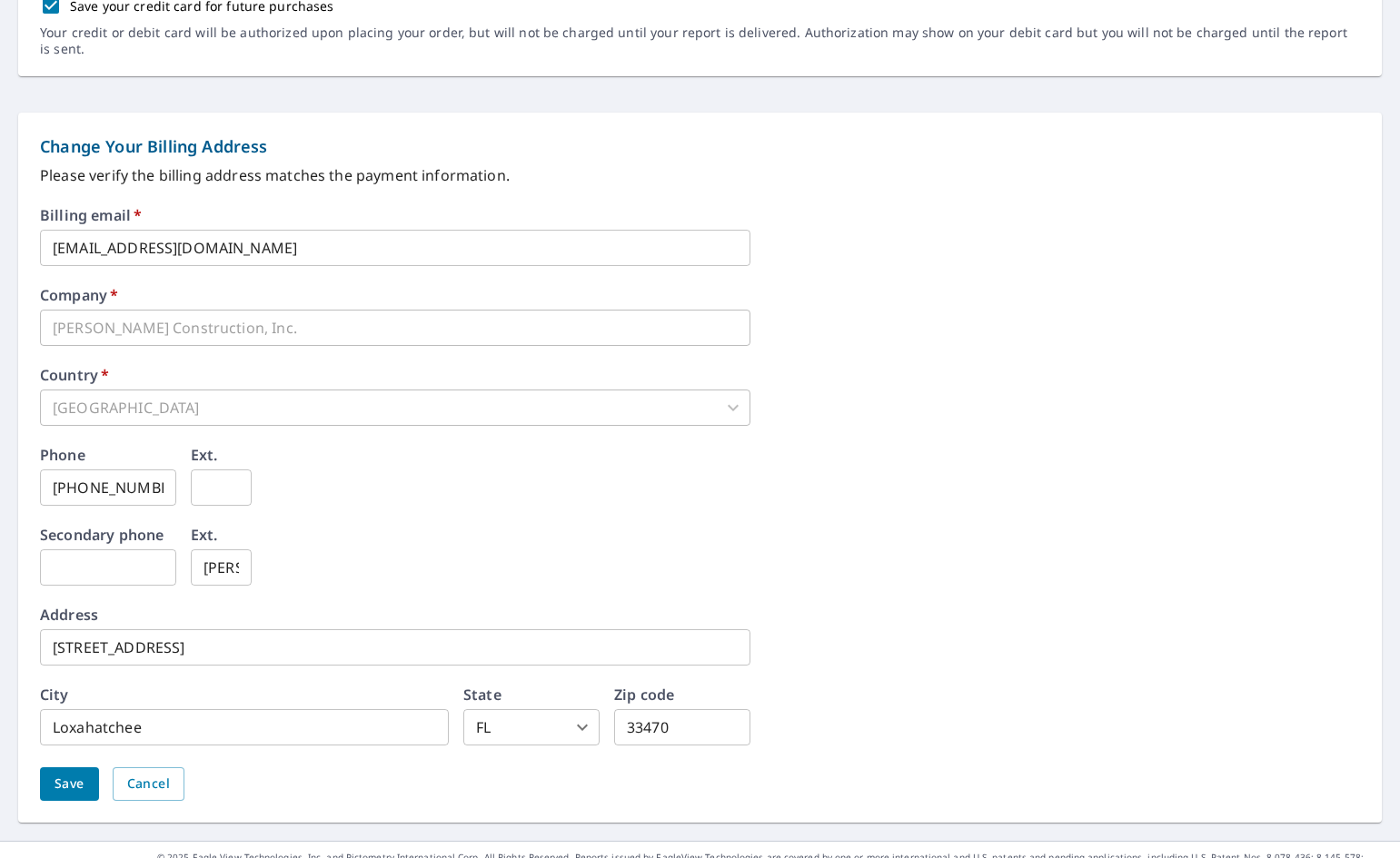
scroll to position [682, 0]
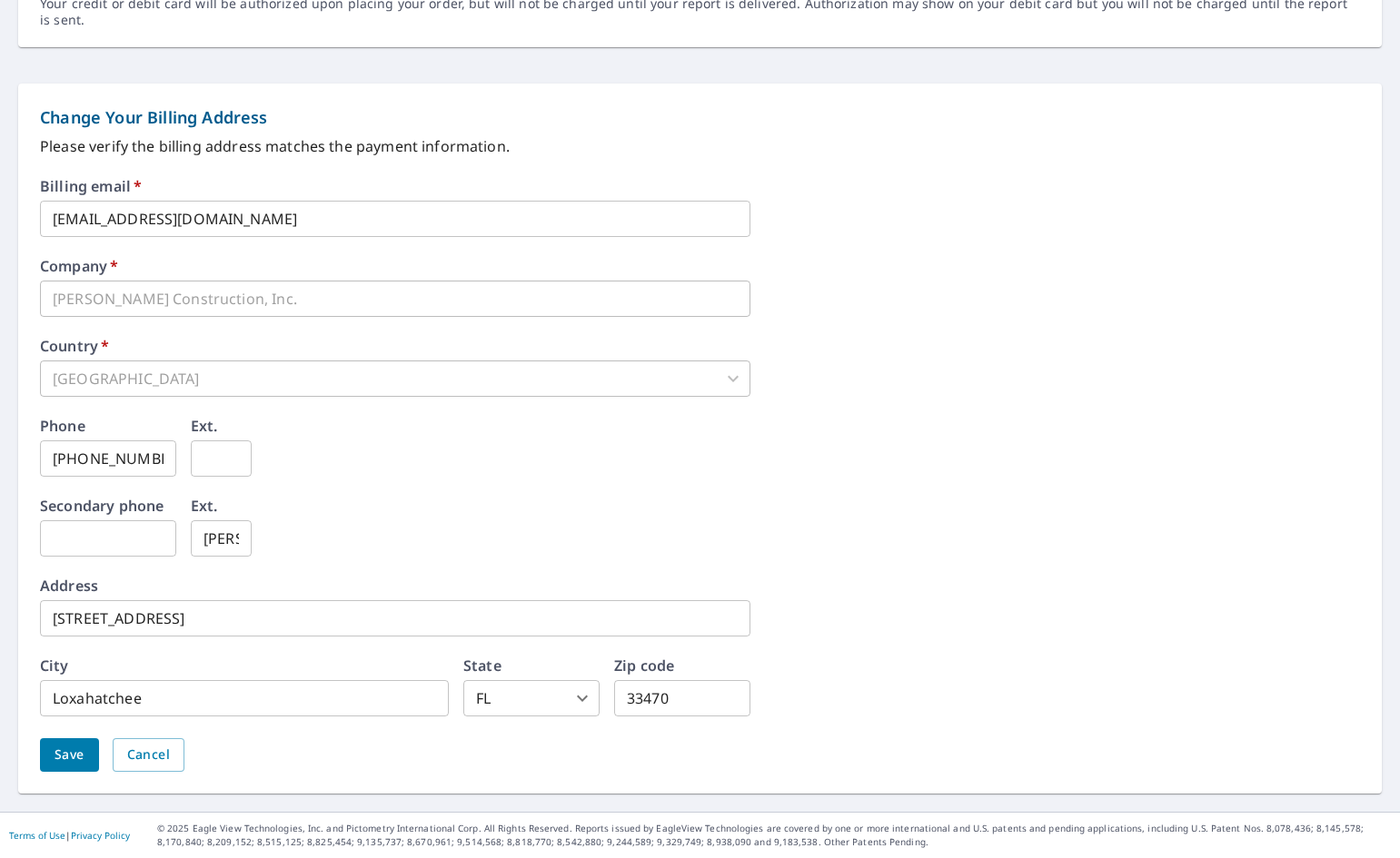
type input "[PERSON_NAME]"
click at [65, 754] on span "Save" at bounding box center [70, 755] width 30 height 23
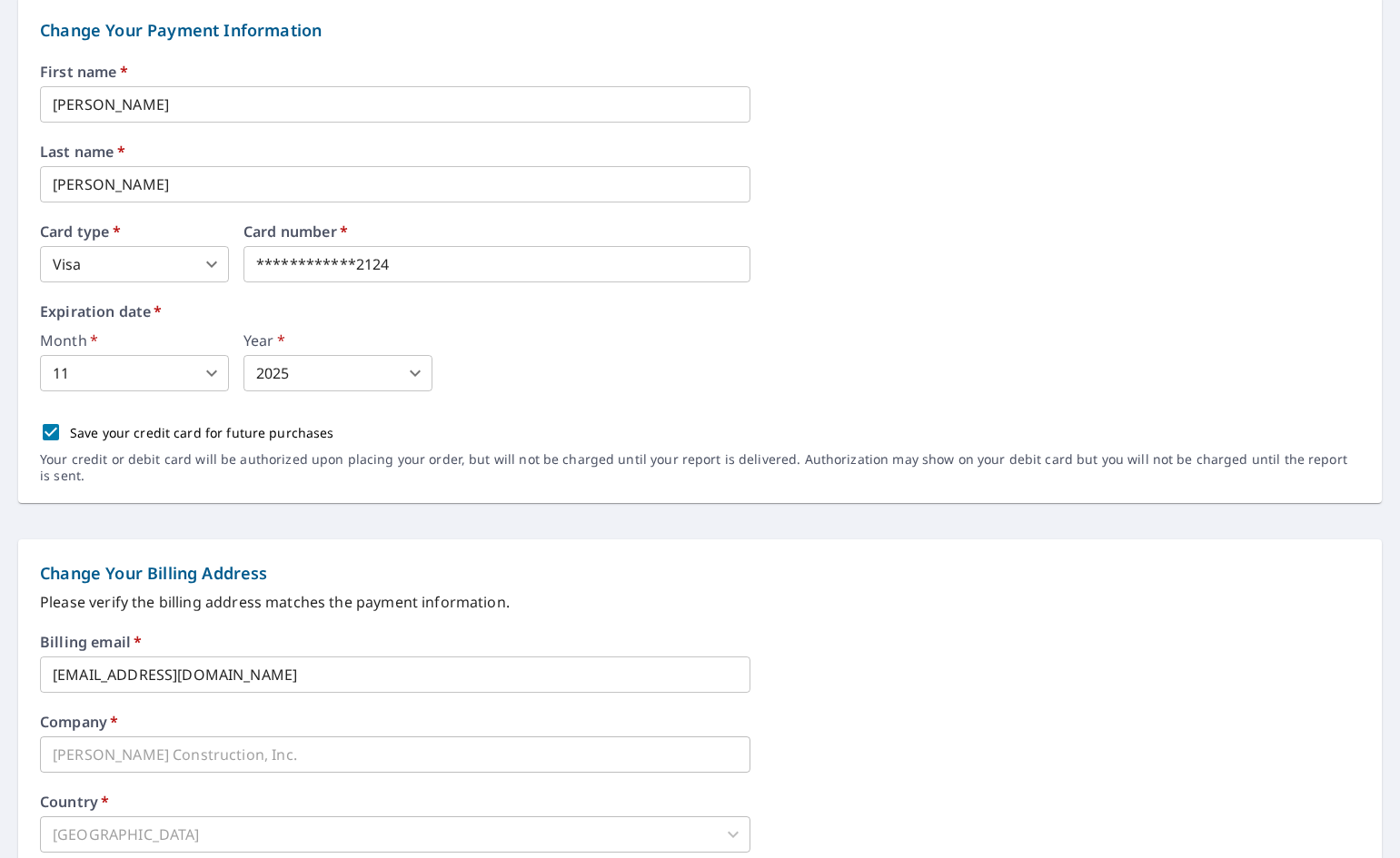
scroll to position [0, 0]
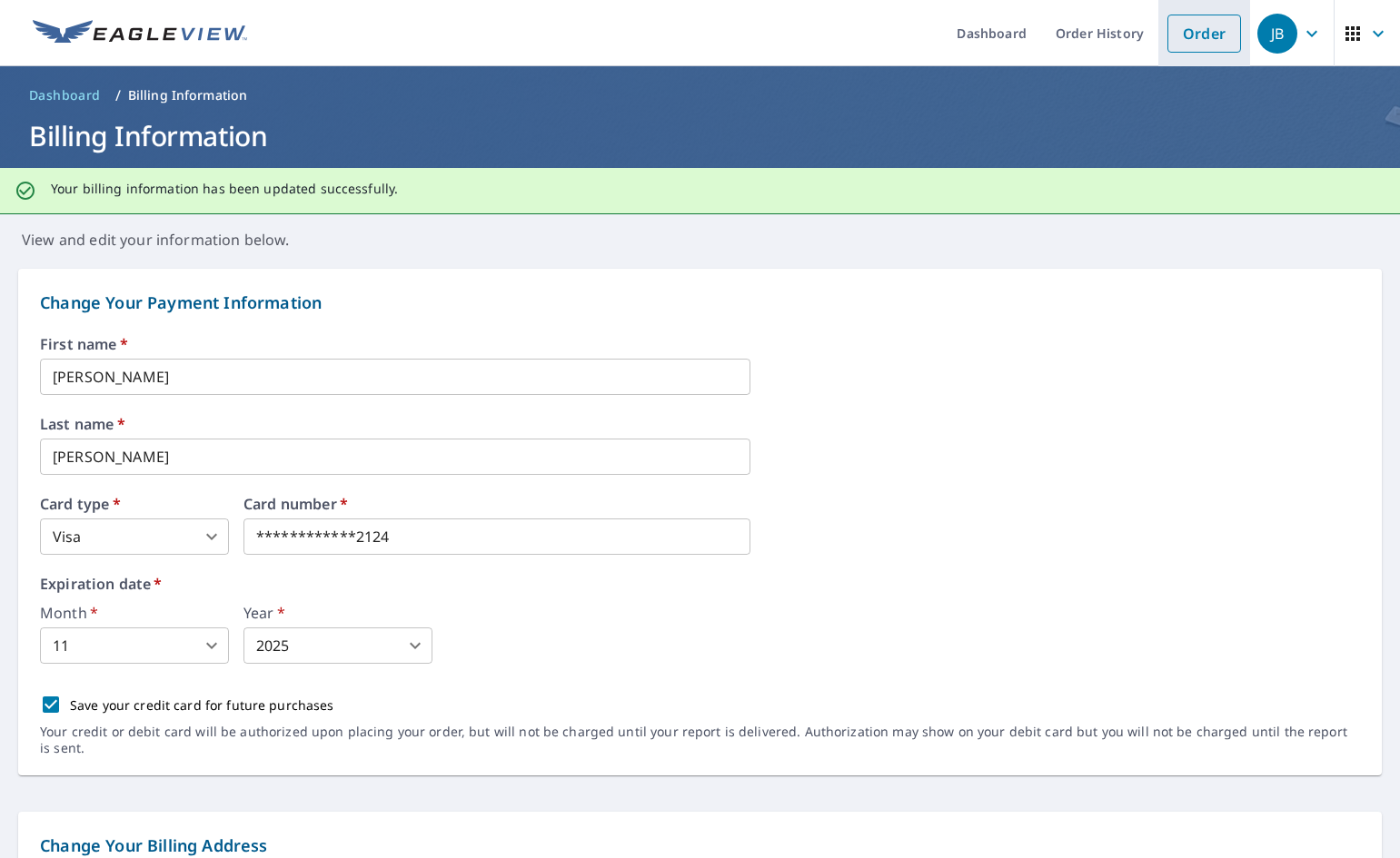
click at [1196, 28] on link "Order" at bounding box center [1205, 33] width 74 height 38
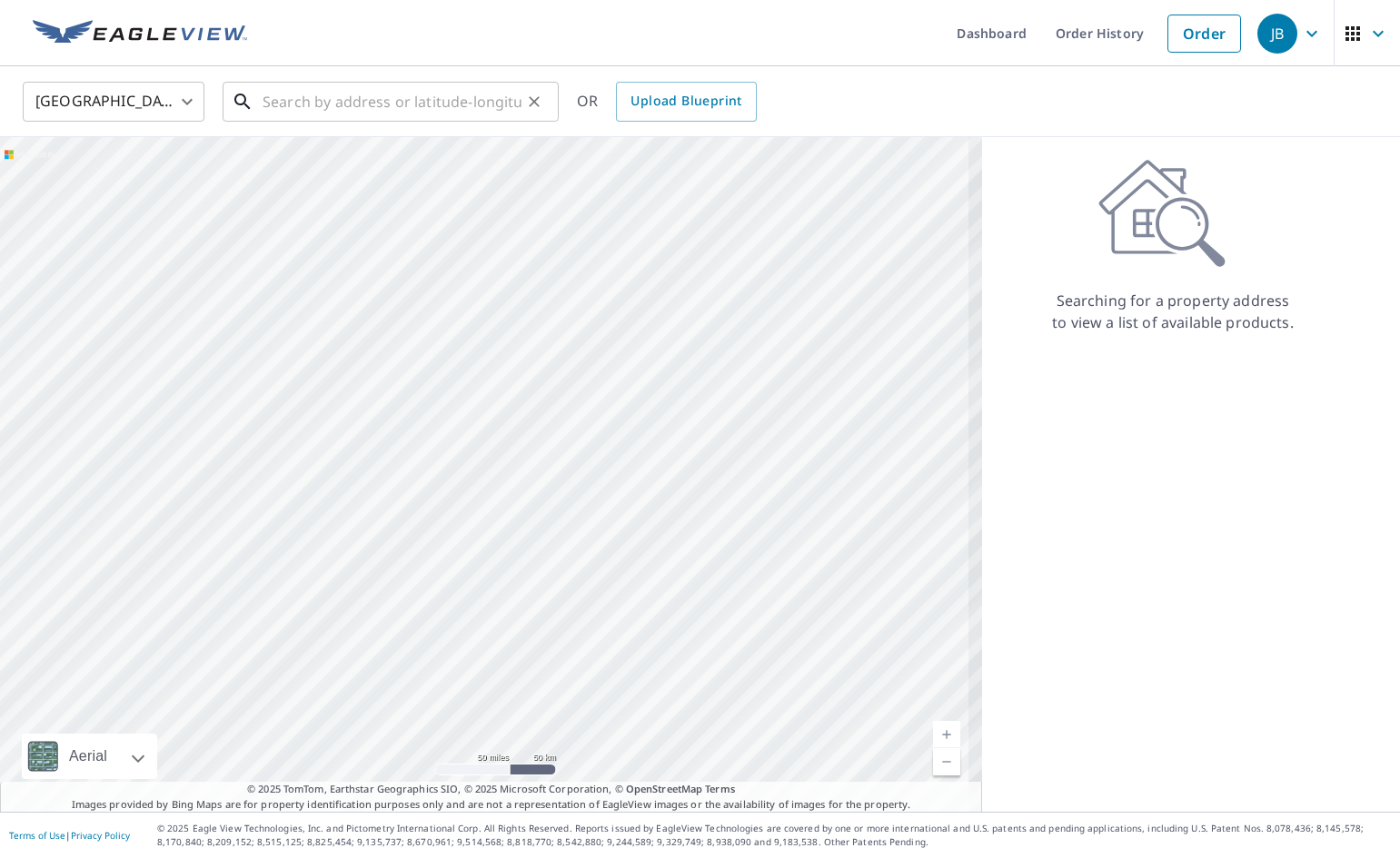
click at [279, 100] on input "text" at bounding box center [392, 102] width 258 height 51
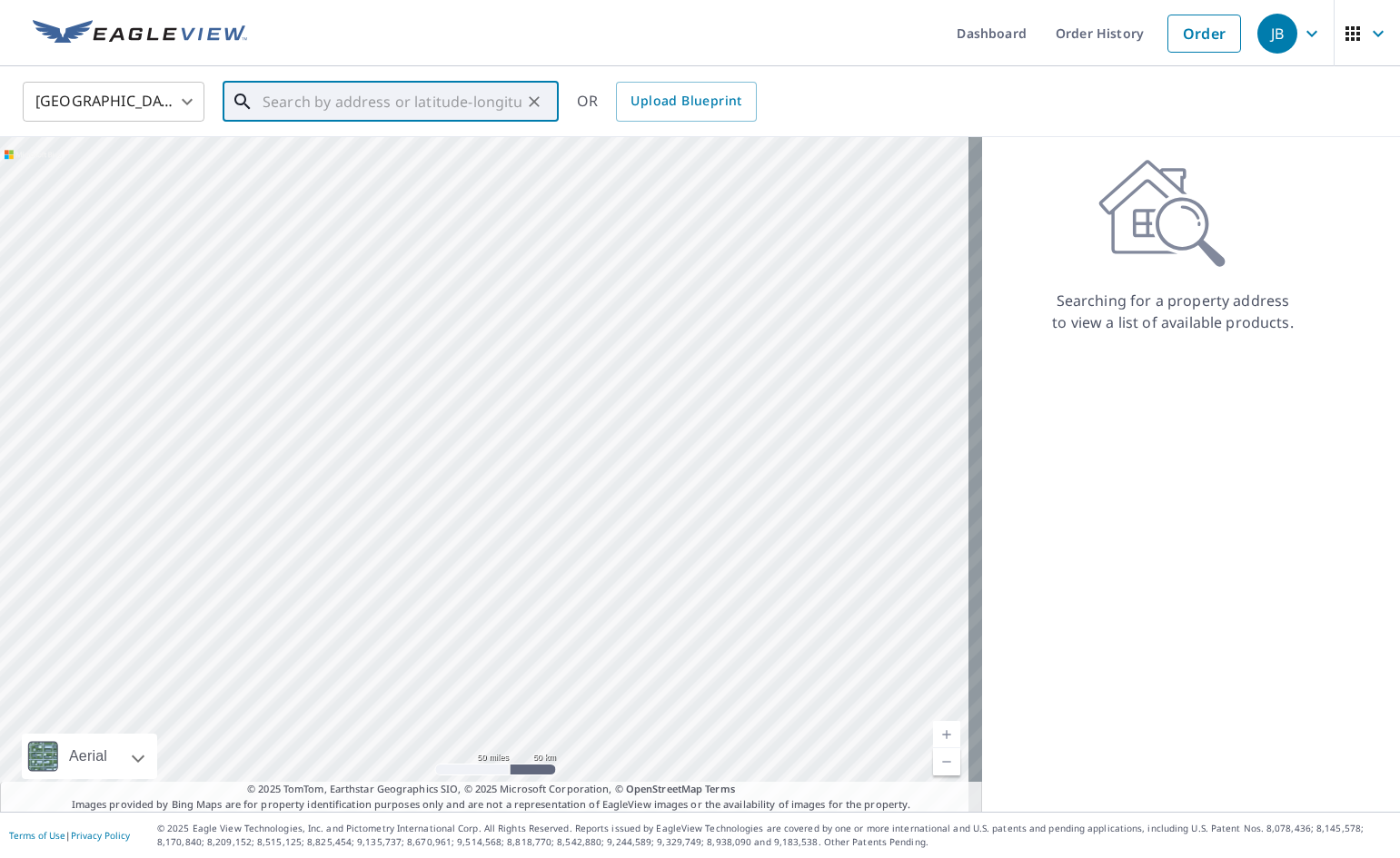
paste input "[STREET_ADDRESS]"
click at [242, 101] on icon at bounding box center [242, 101] width 22 height 22
type input "[STREET_ADDRESS]"
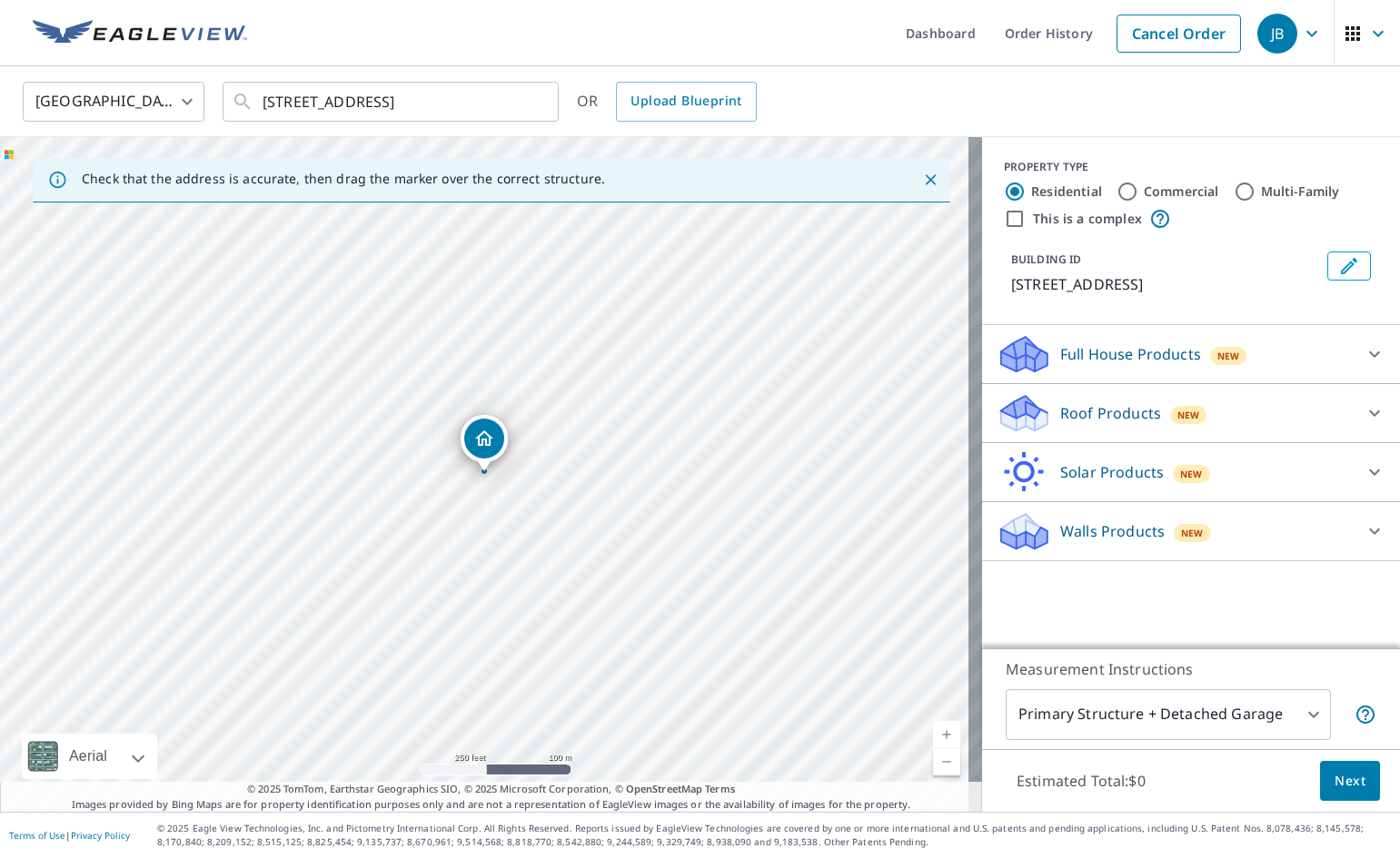
click at [925, 177] on icon "Close" at bounding box center [930, 180] width 11 height 11
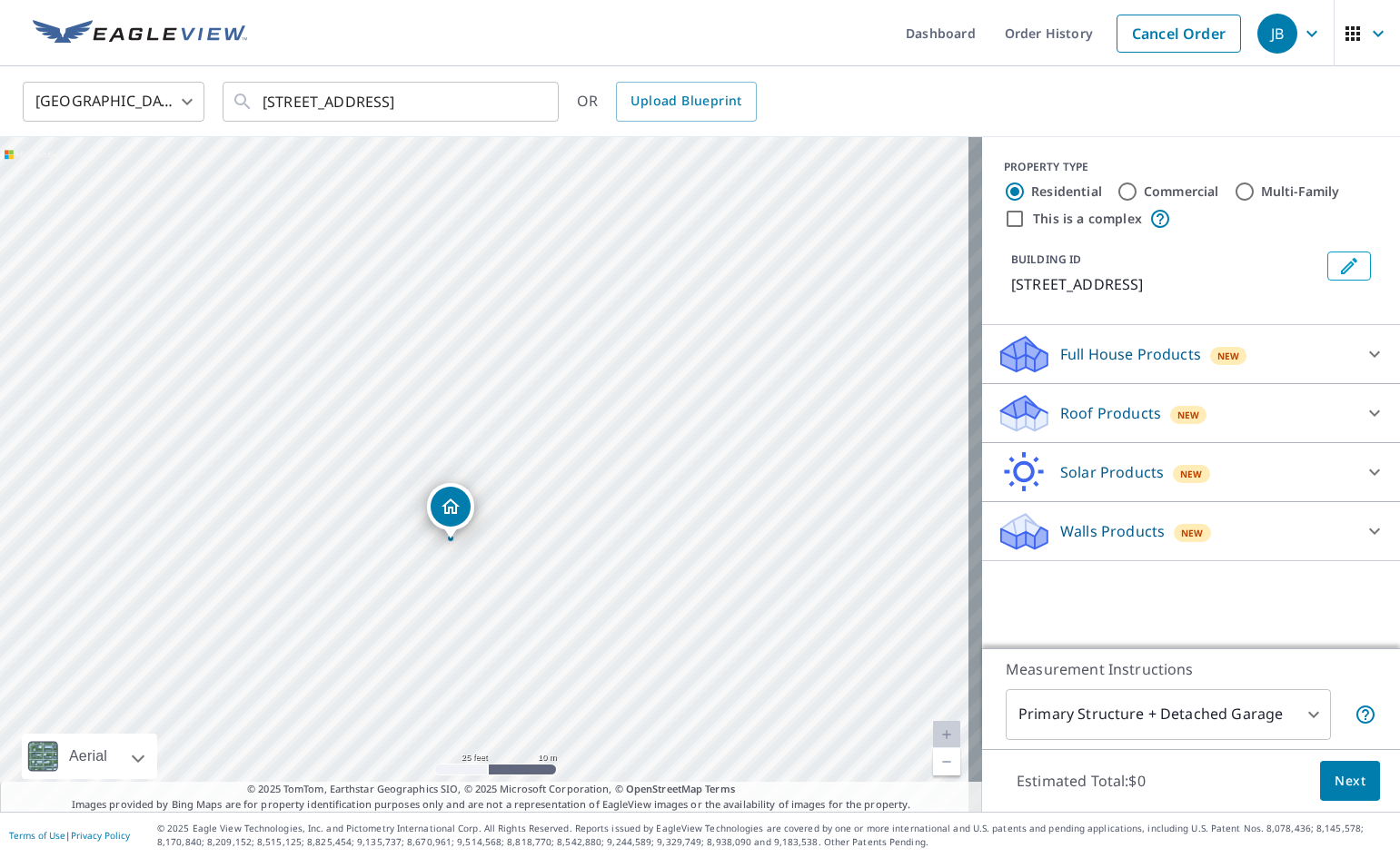
click at [440, 545] on div "[STREET_ADDRESS]" at bounding box center [491, 474] width 982 height 675
click at [1177, 422] on span "New" at bounding box center [1189, 414] width 23 height 14
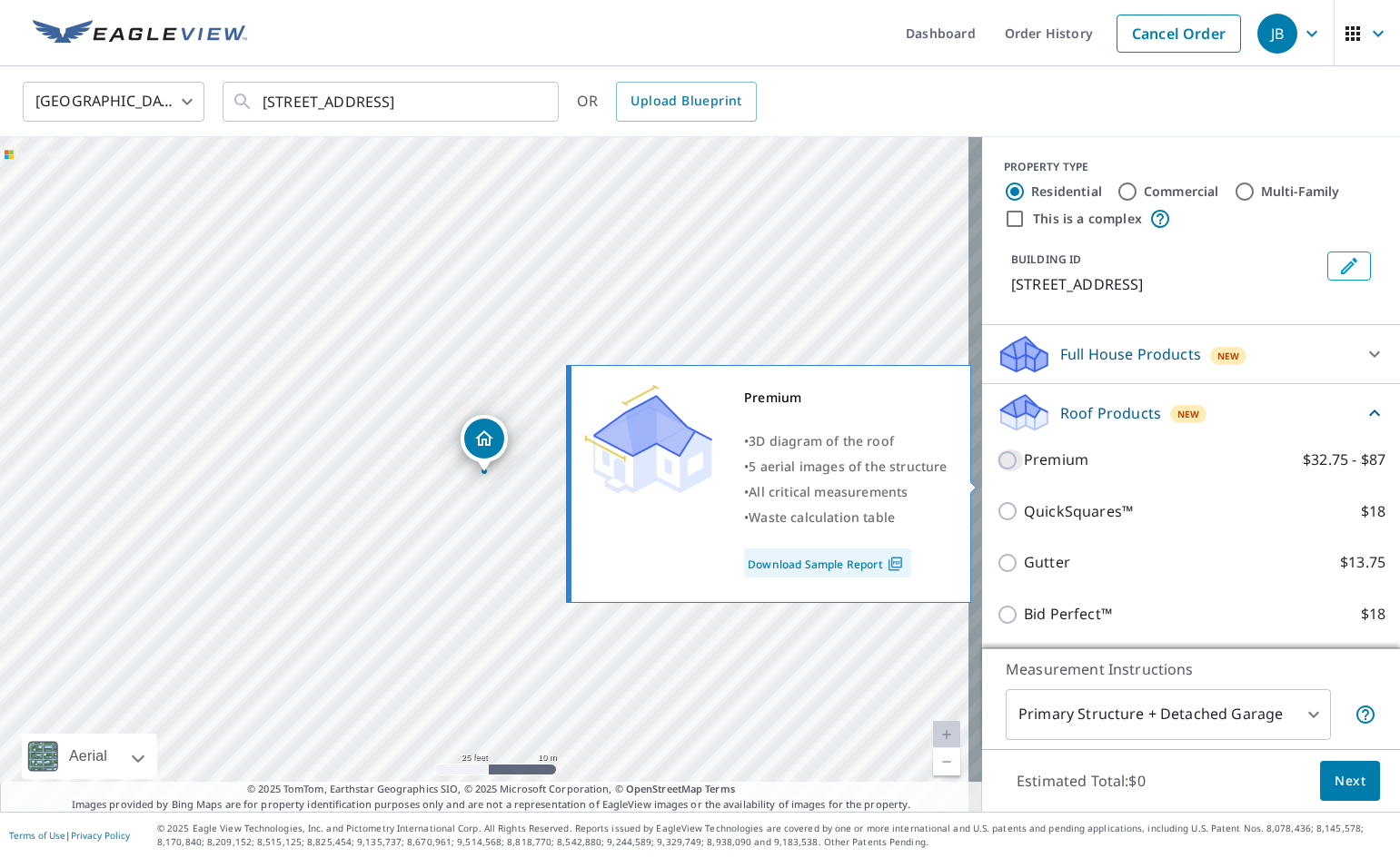
click at [996, 471] on input "Premium $32.75 - $87" at bounding box center [1009, 460] width 27 height 22
checkbox input "true"
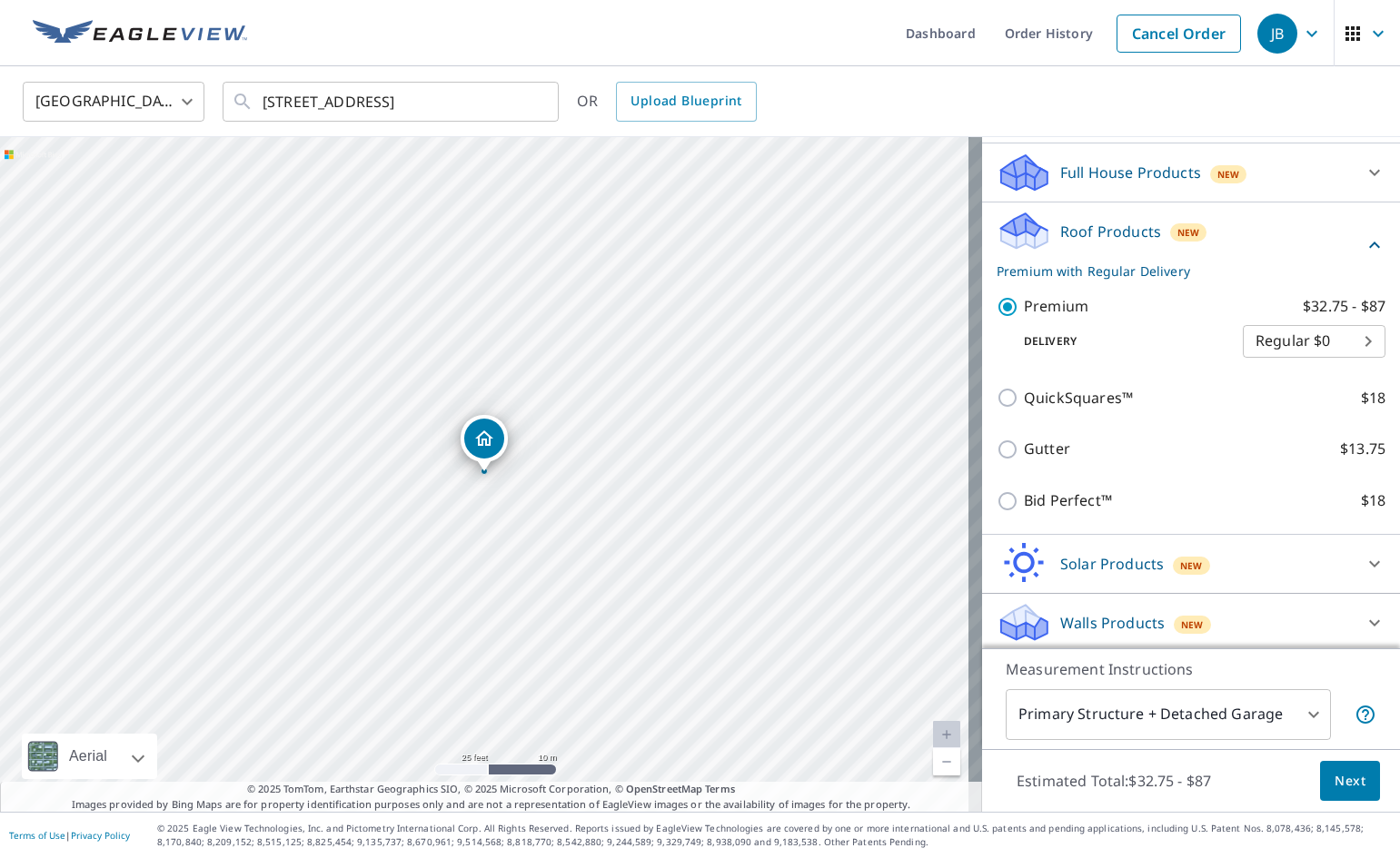
scroll to position [208, 0]
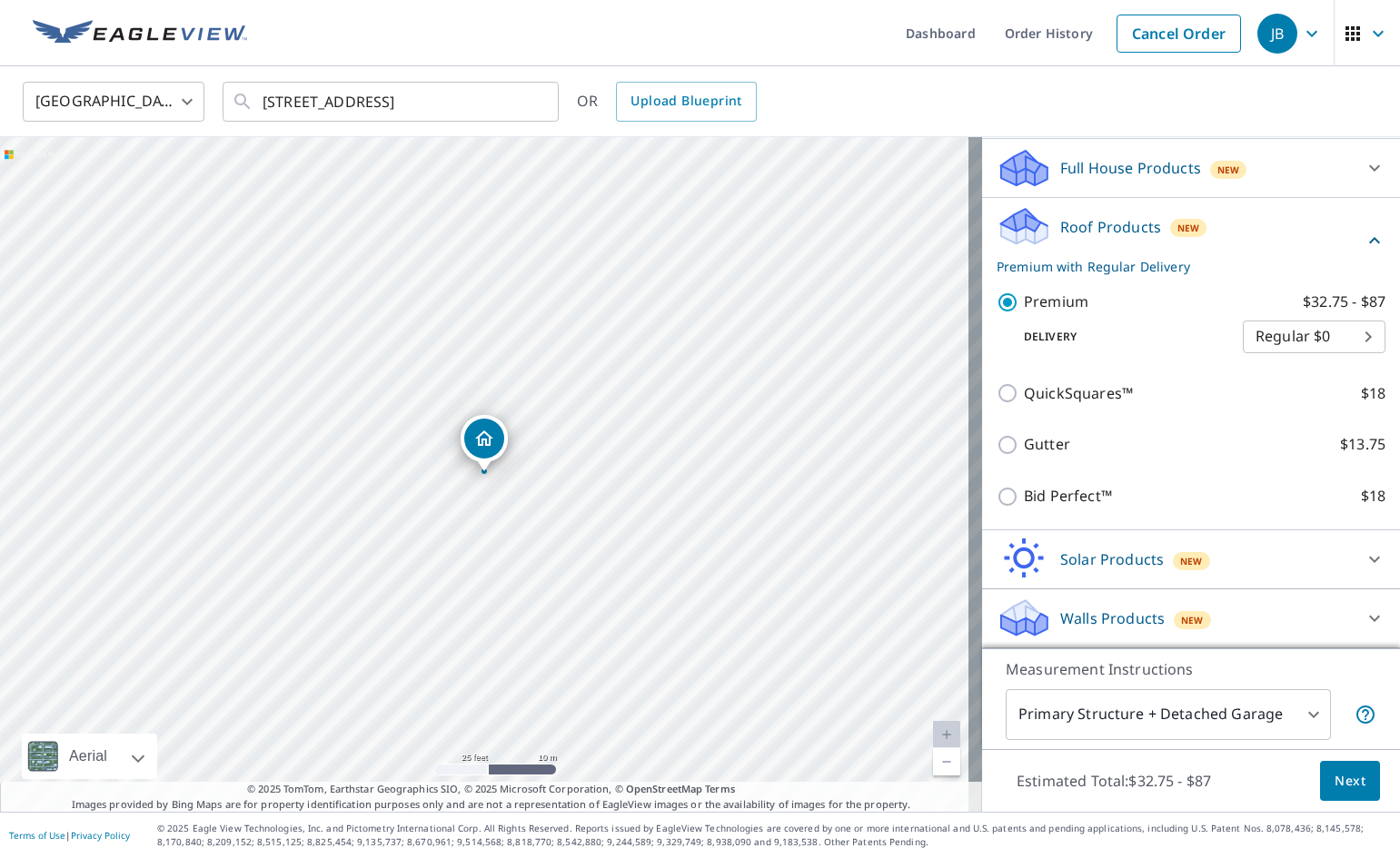
click at [1341, 780] on span "Next" at bounding box center [1350, 782] width 31 height 23
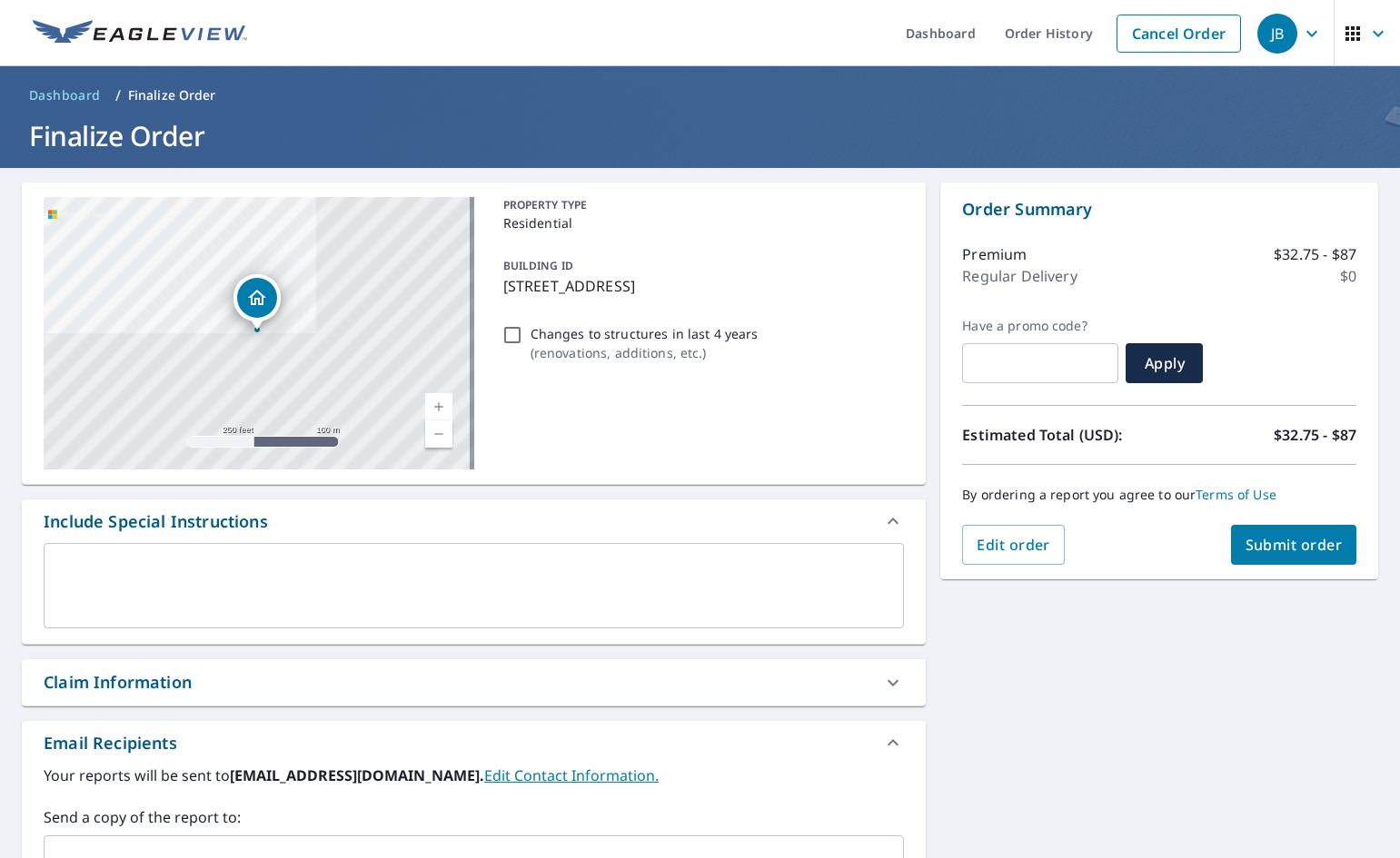
click at [511, 346] on input "Changes to structures in last 4 years ( renovations, additions, etc. )" at bounding box center [512, 335] width 22 height 22
checkbox input "true"
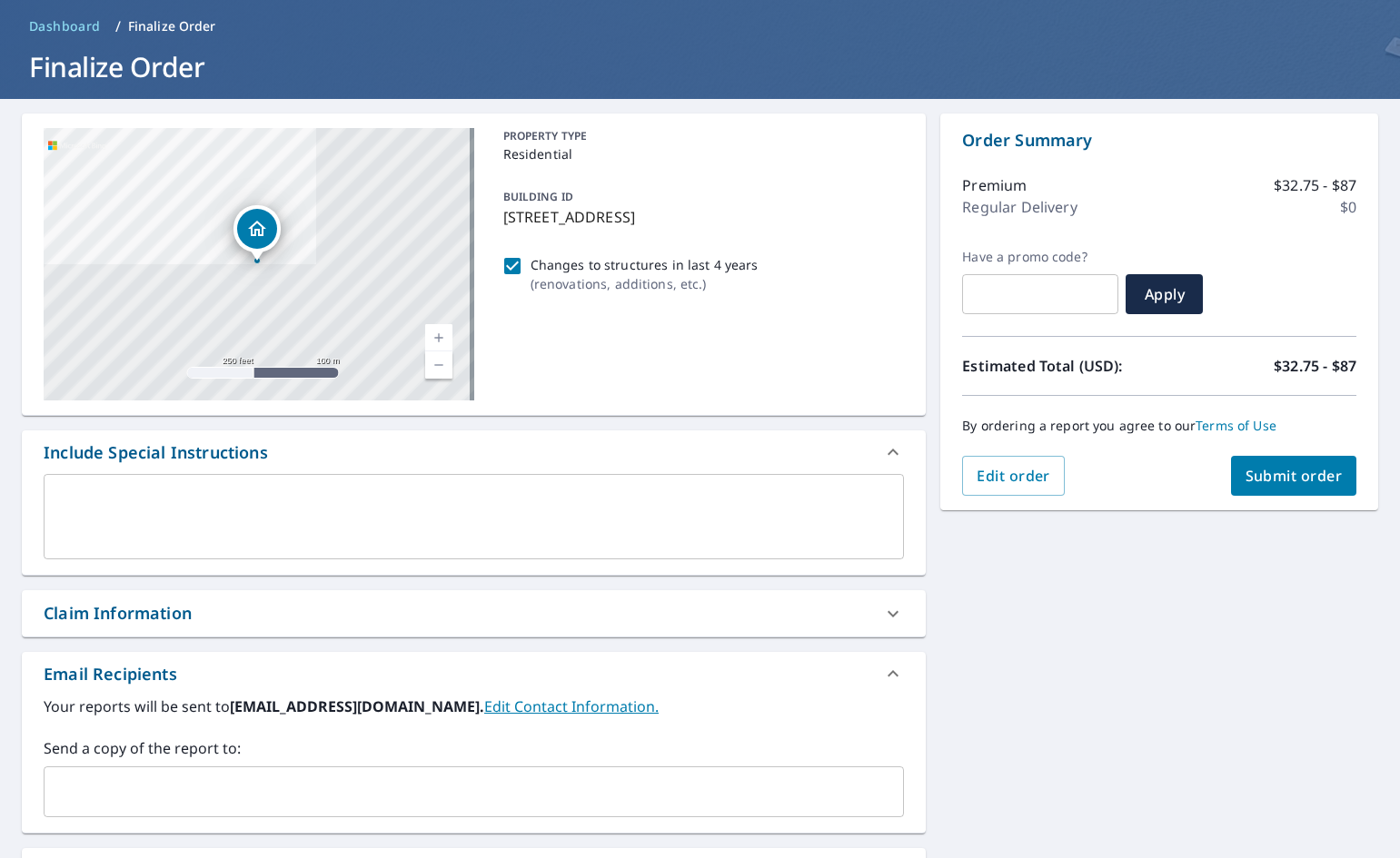
scroll to position [12, 0]
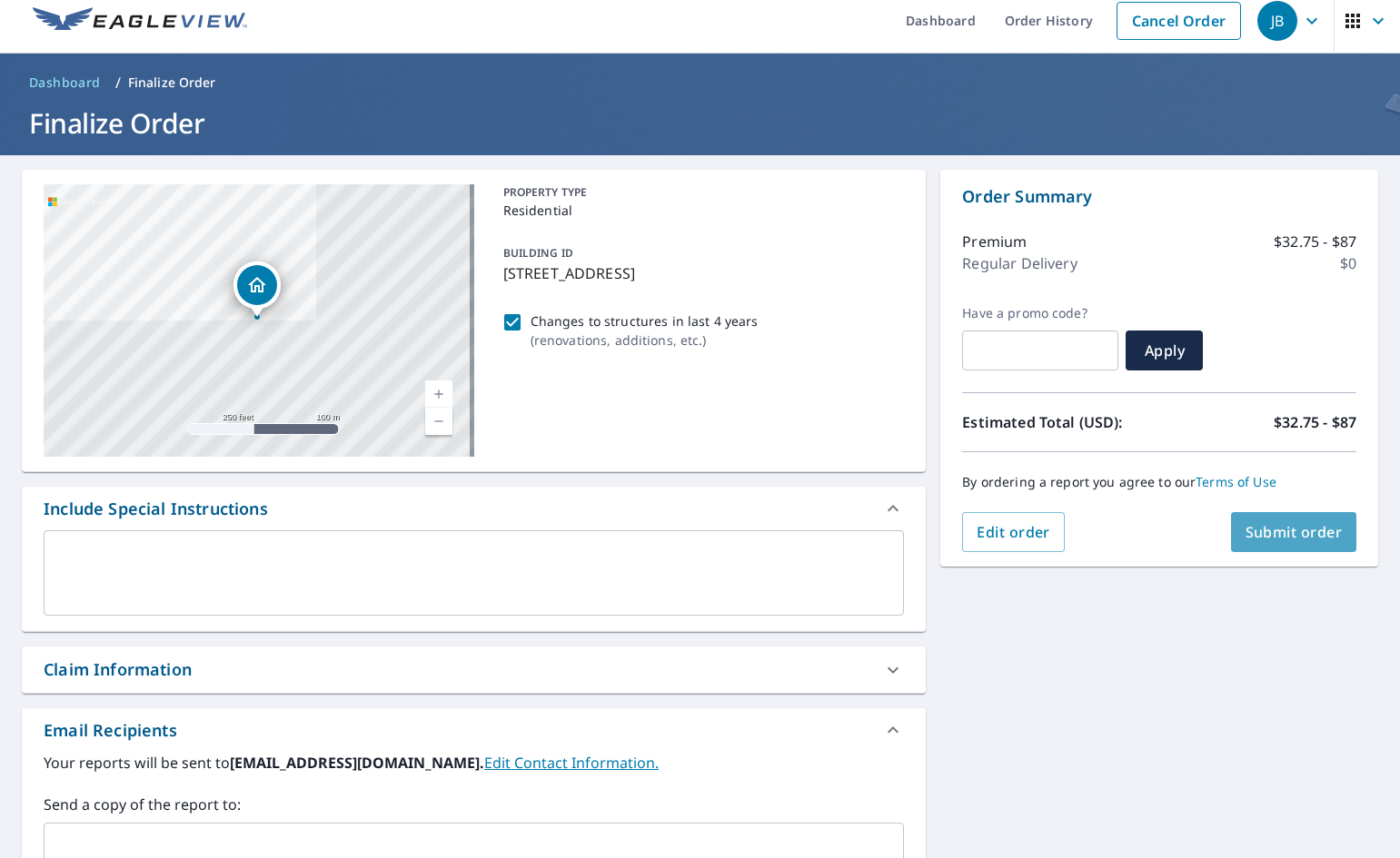
click at [1289, 532] on span "Submit order" at bounding box center [1293, 532] width 97 height 20
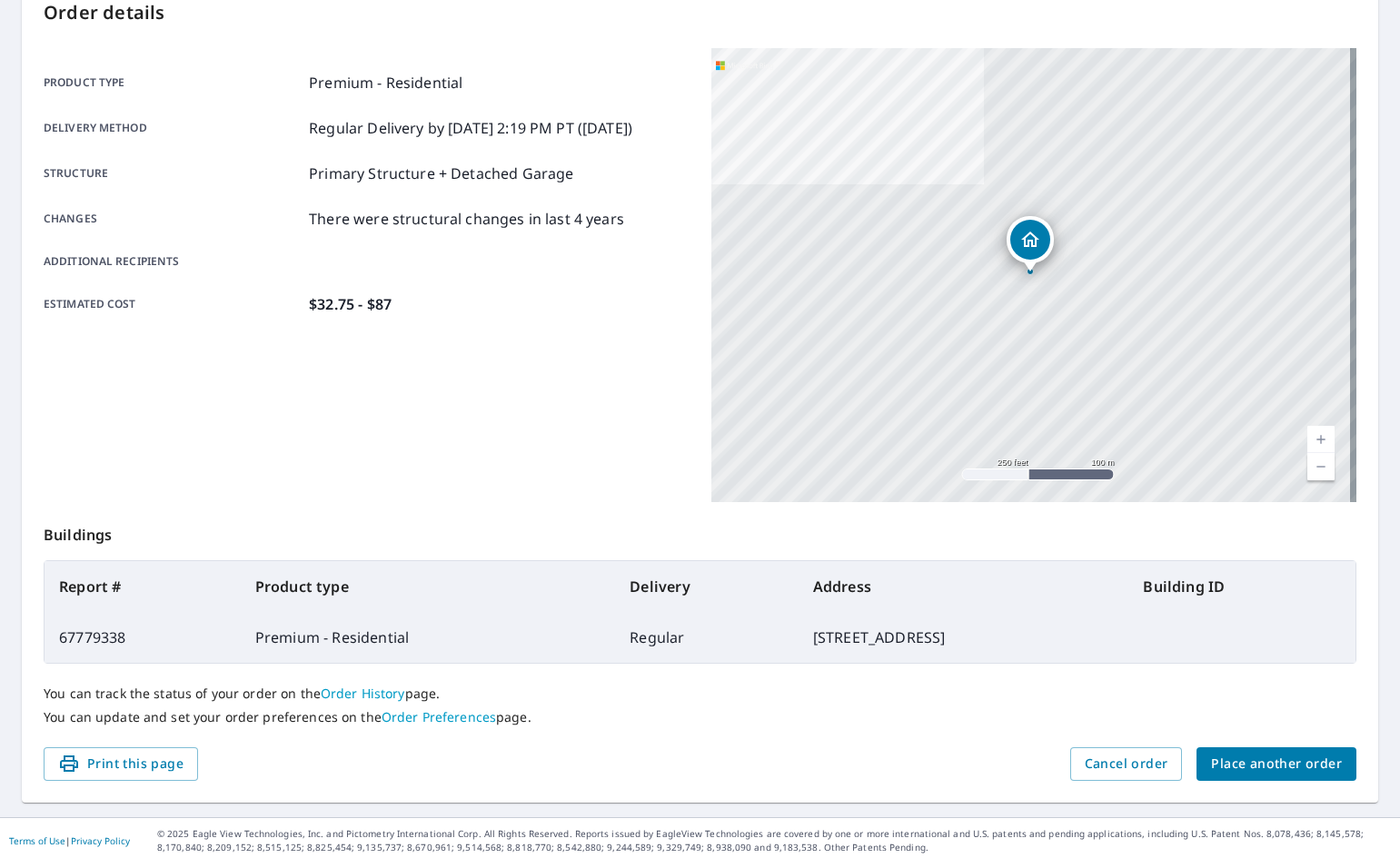
scroll to position [210, 0]
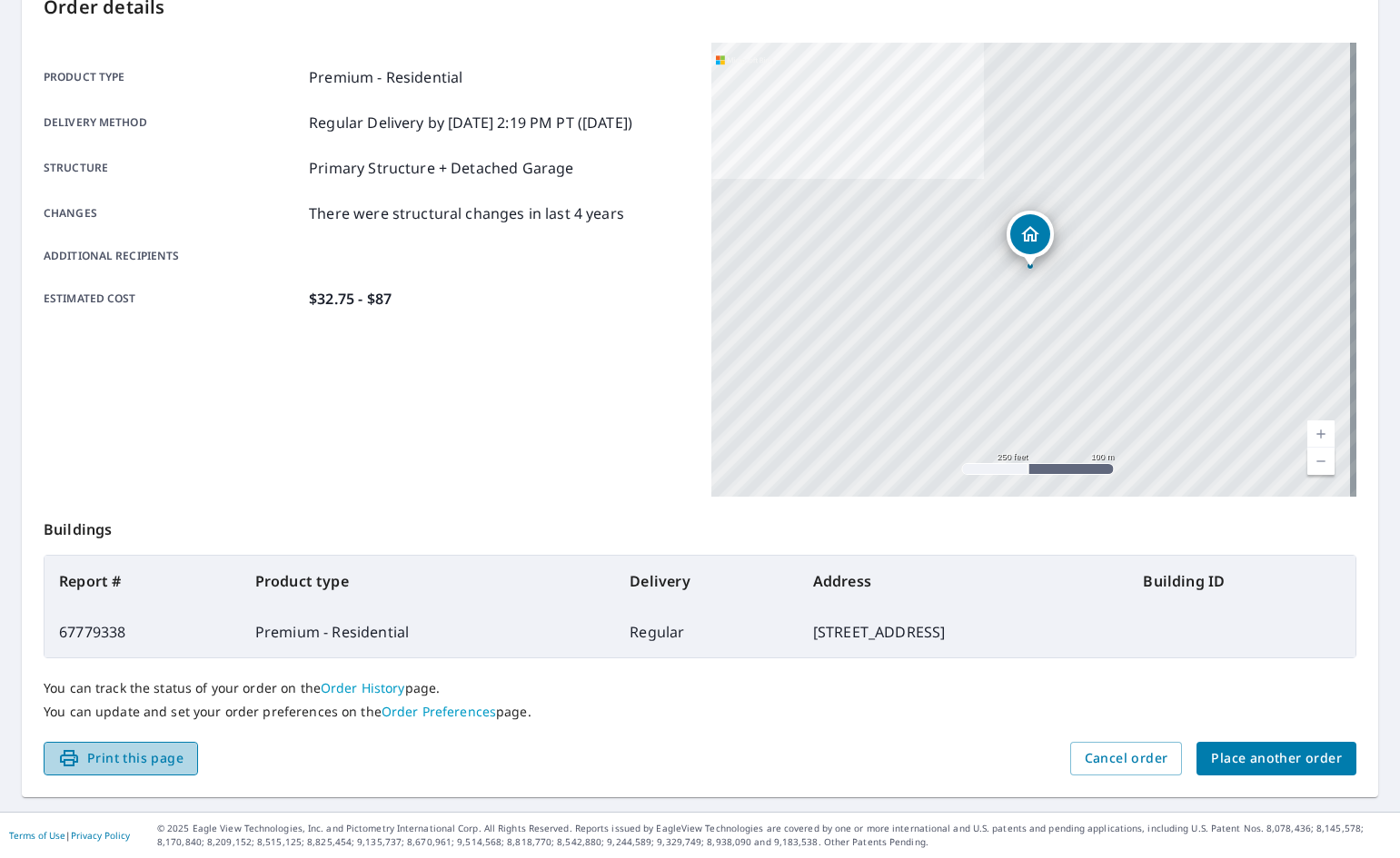
click at [107, 759] on span "Print this page" at bounding box center [121, 759] width 125 height 23
